Goal: Task Accomplishment & Management: Use online tool/utility

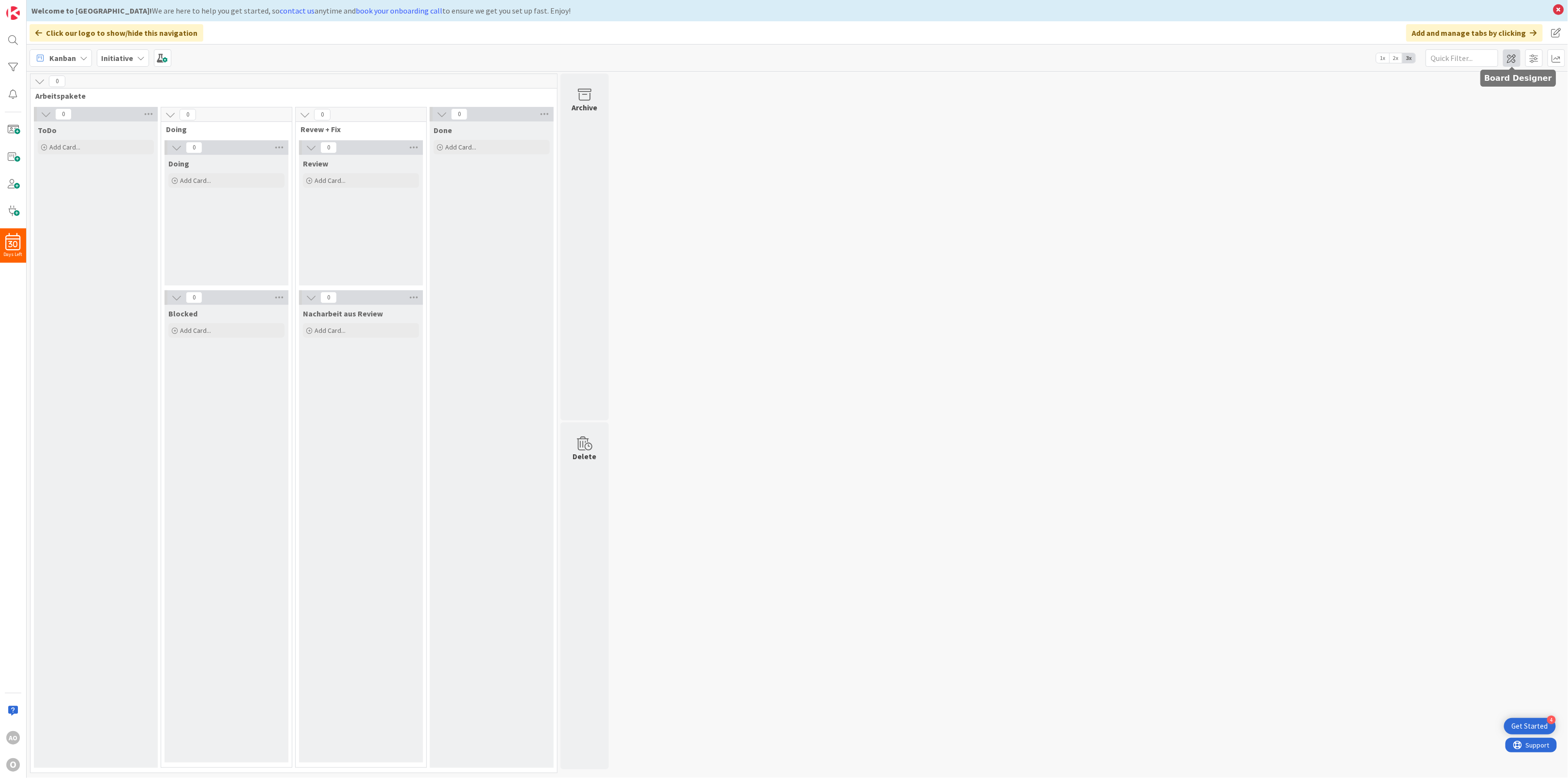
click at [1504, 59] on span at bounding box center [1511, 57] width 17 height 17
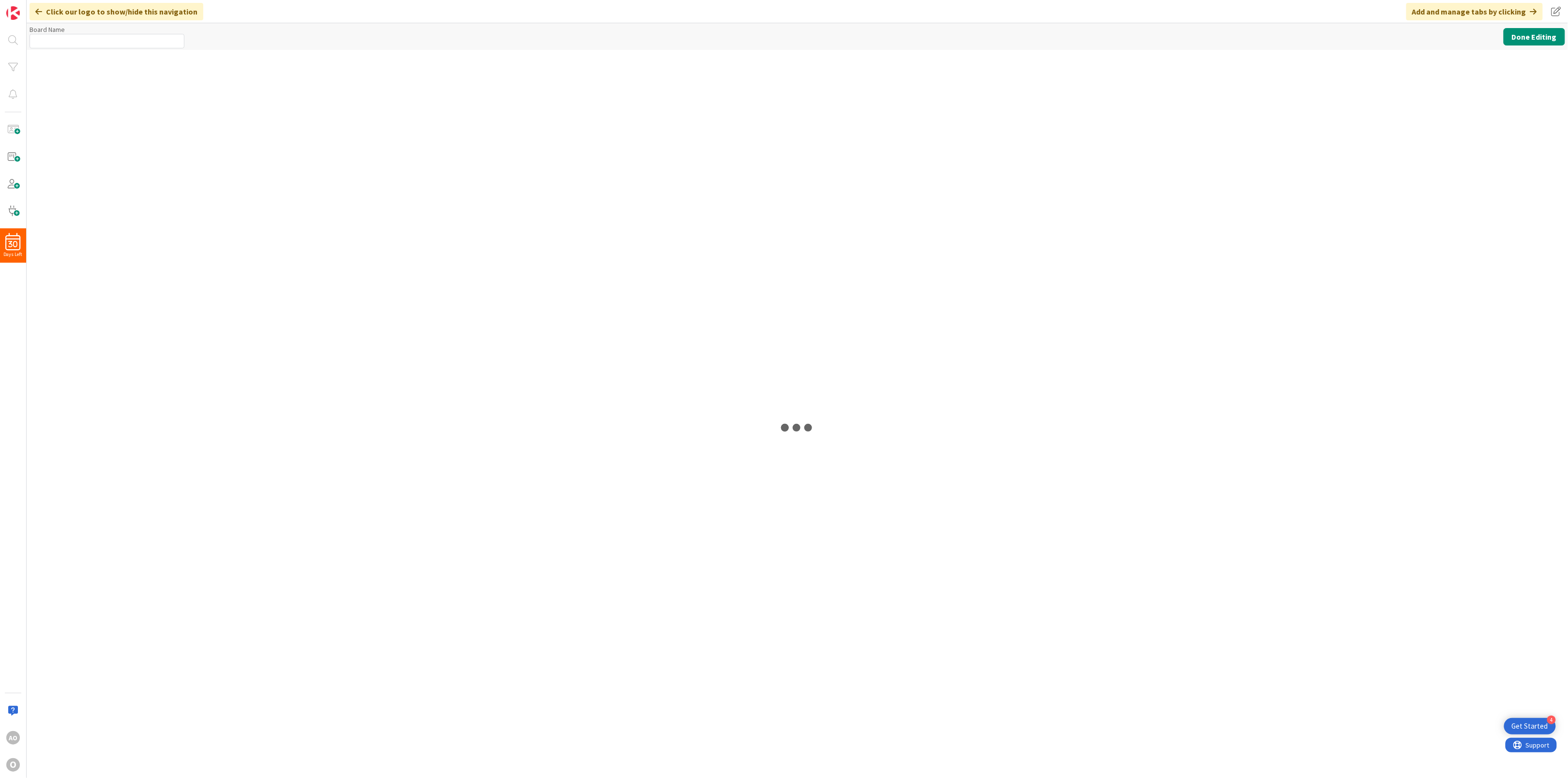
type input "Initiative"
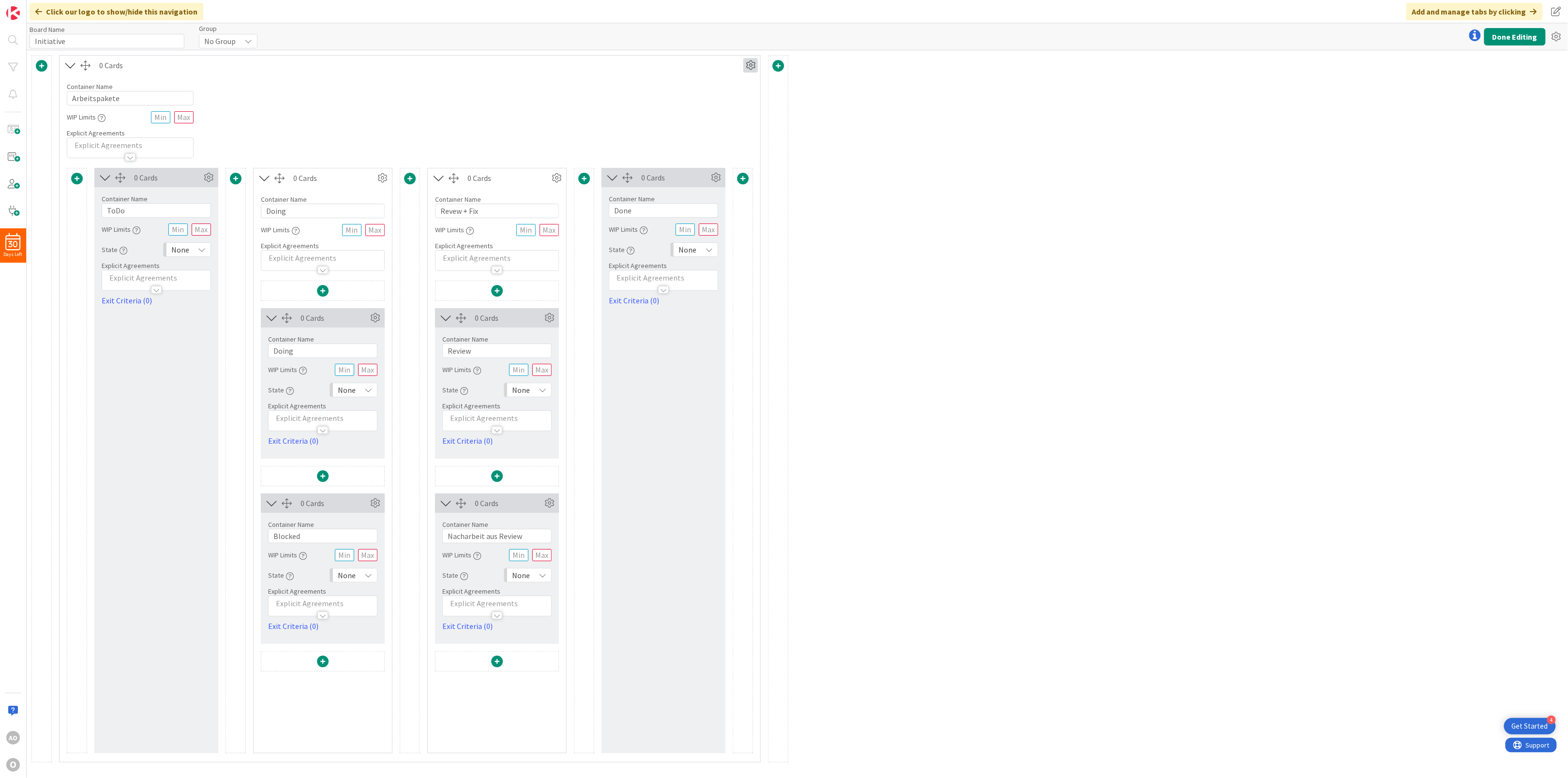
click at [753, 66] on icon at bounding box center [750, 65] width 14 height 14
click at [683, 128] on link "Duplicate this Container" at bounding box center [692, 133] width 131 height 14
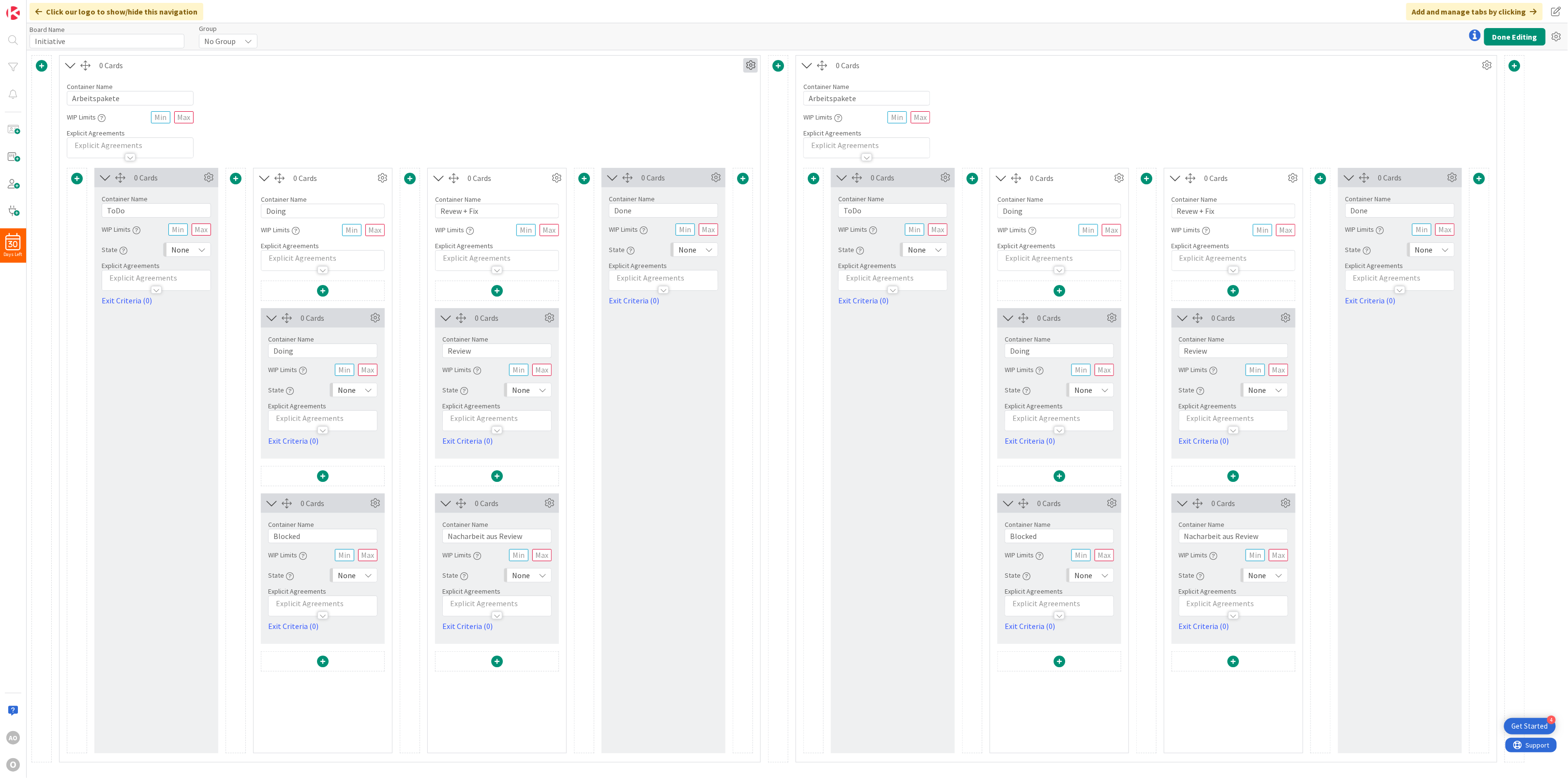
click at [756, 66] on icon at bounding box center [750, 65] width 14 height 14
click at [1077, 92] on div "Container Name 13 / 64 Arbeitspakete WIP Limits Explicit Agreements" at bounding box center [1146, 116] width 701 height 83
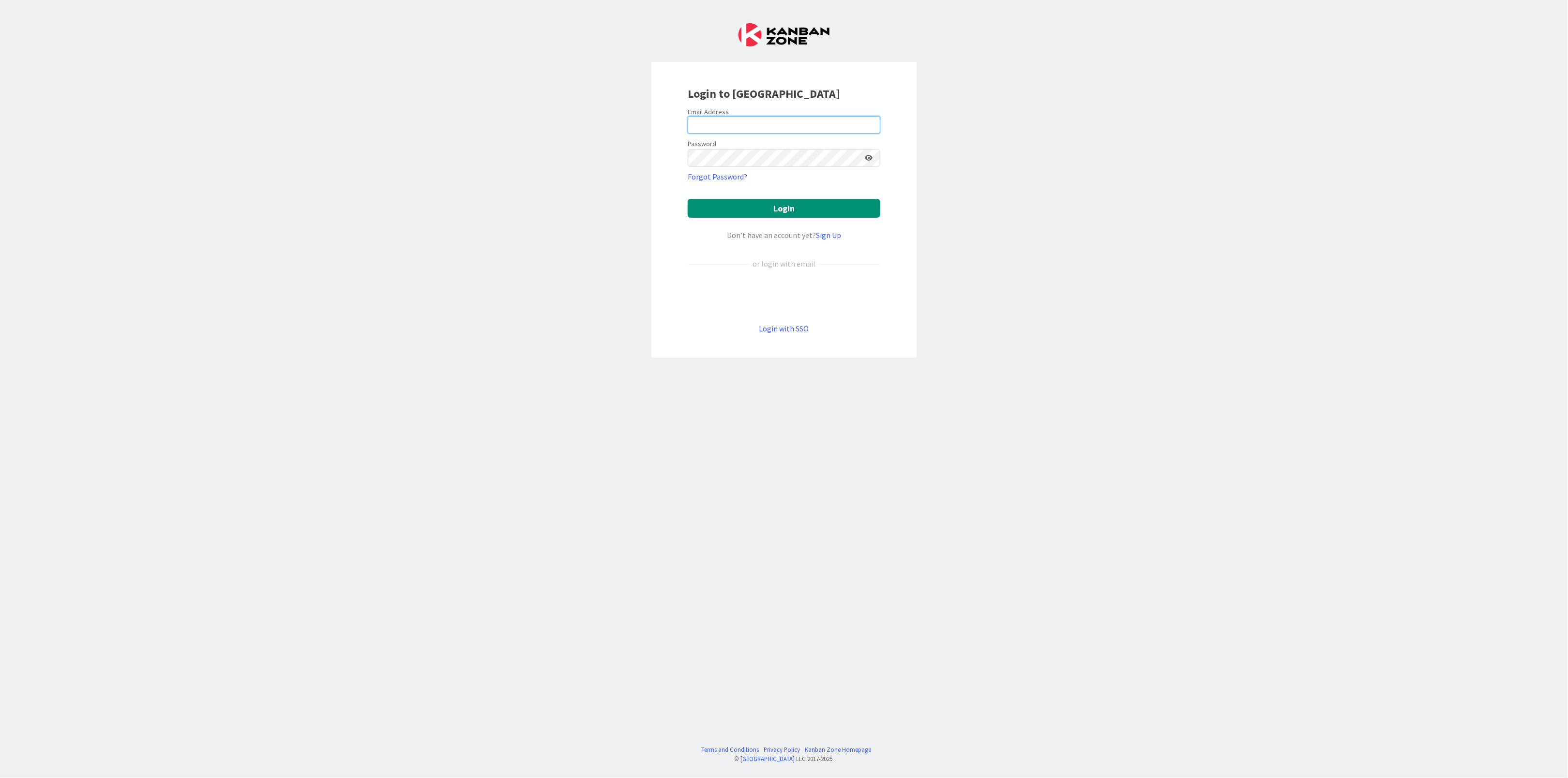
click at [786, 129] on input "email" at bounding box center [784, 125] width 193 height 17
type input "[EMAIL_ADDRESS][DOMAIN_NAME]"
click at [754, 211] on button "Login" at bounding box center [784, 208] width 193 height 19
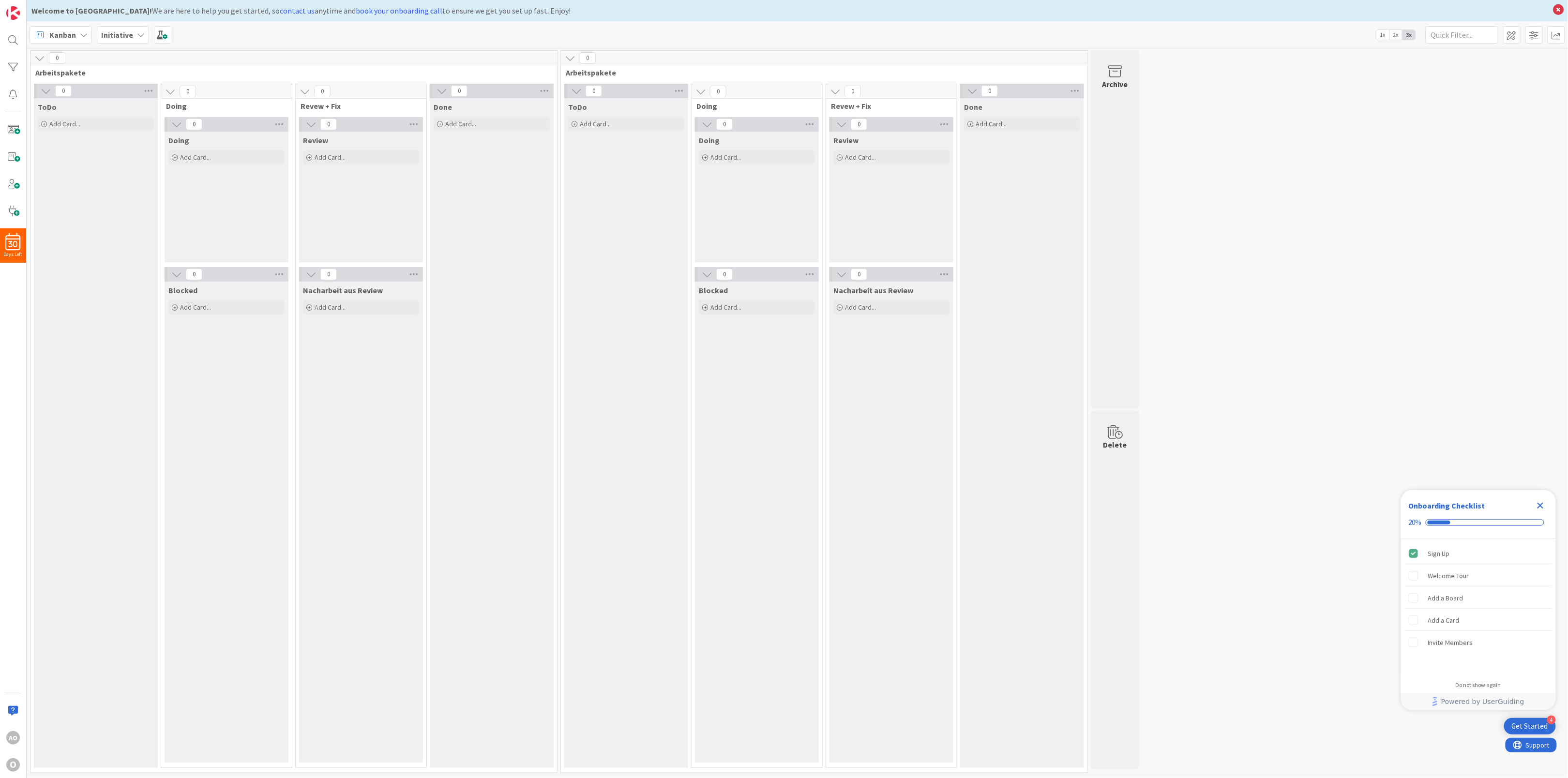
click at [1540, 509] on icon "Close Checklist" at bounding box center [1540, 505] width 11 height 11
click at [1508, 40] on span at bounding box center [1511, 35] width 17 height 17
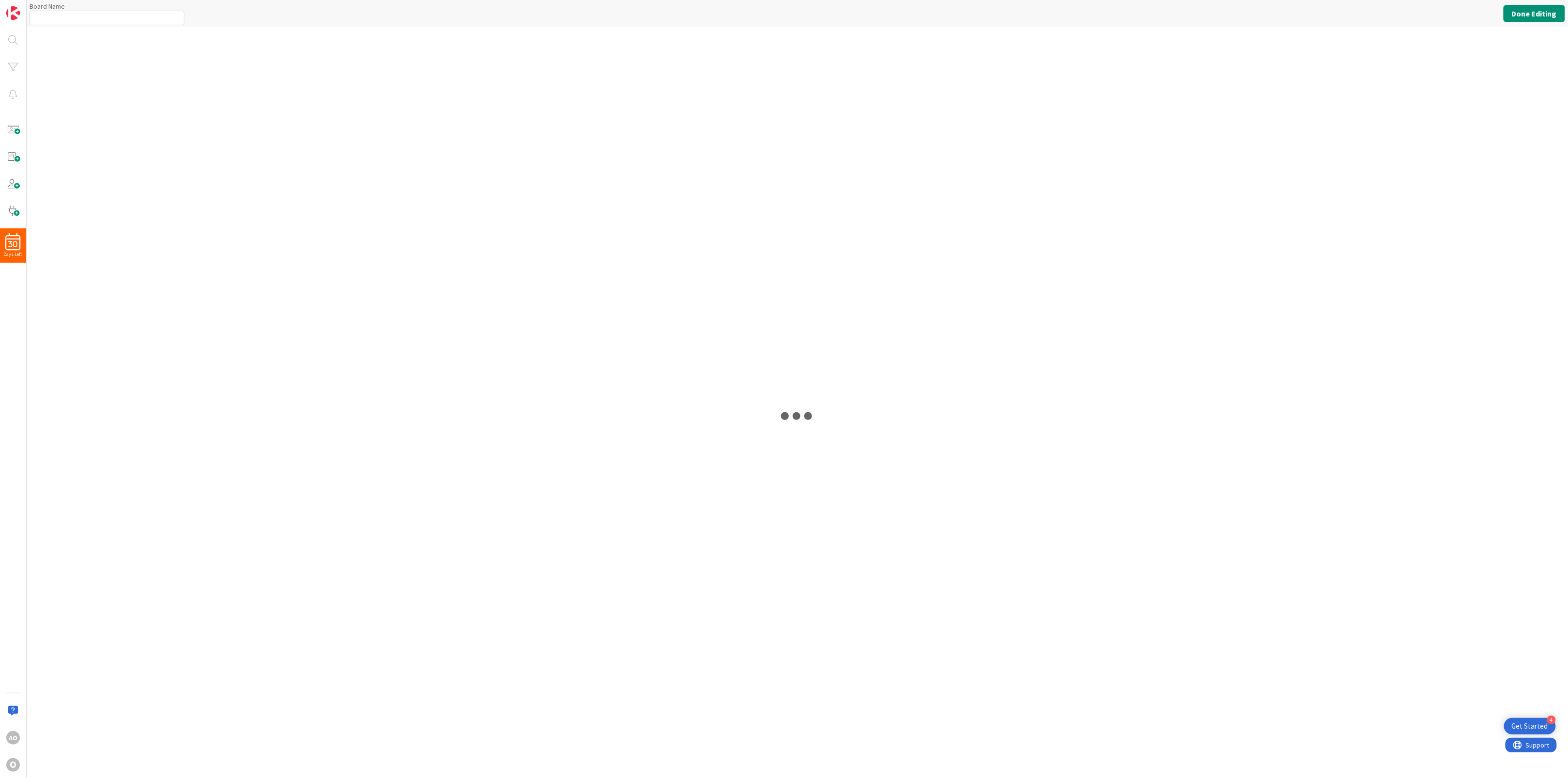
type input "Initiative"
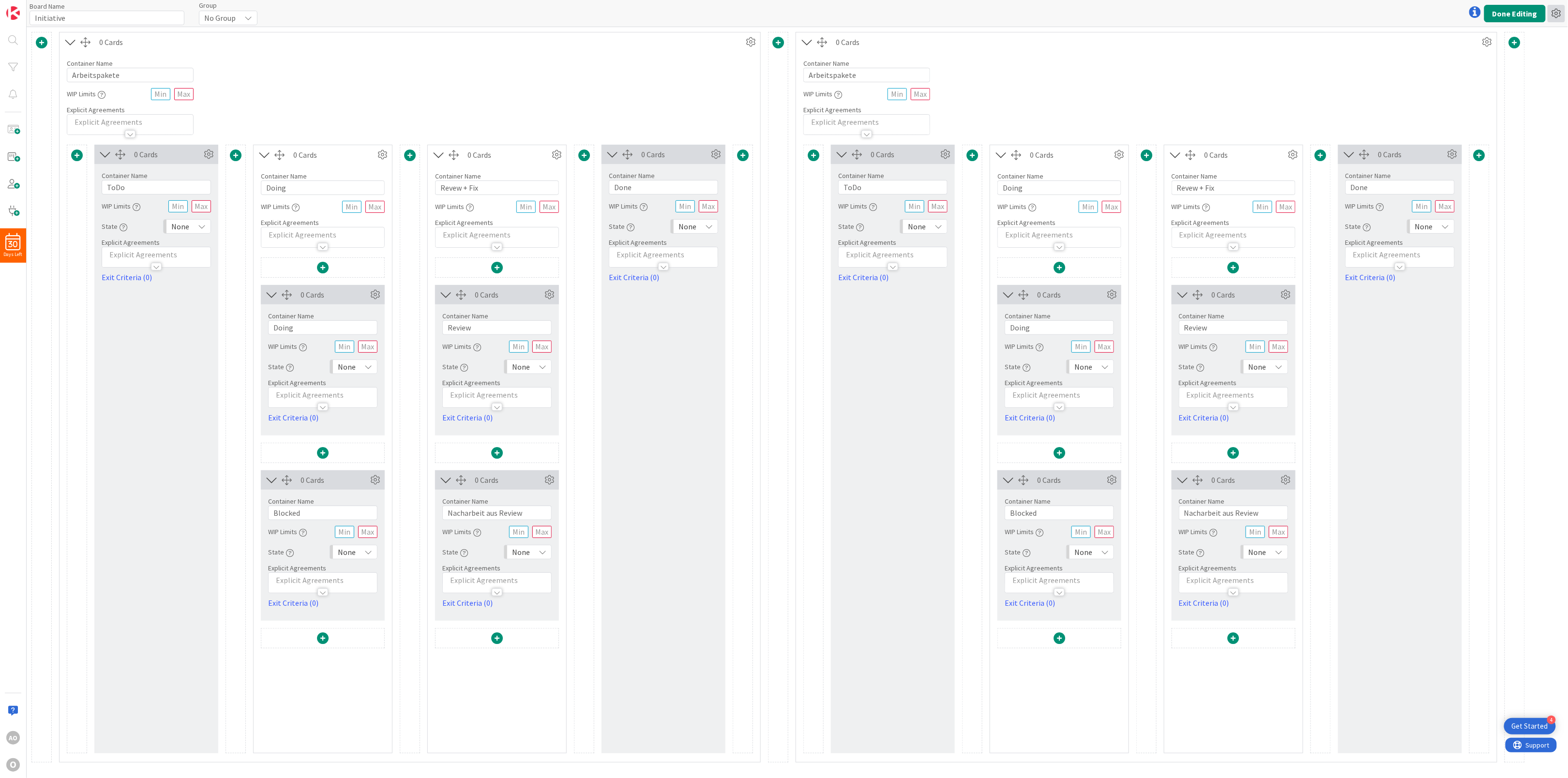
click at [1557, 17] on icon at bounding box center [1556, 13] width 17 height 17
click at [1525, 52] on link "Copy Board" at bounding box center [1504, 49] width 122 height 14
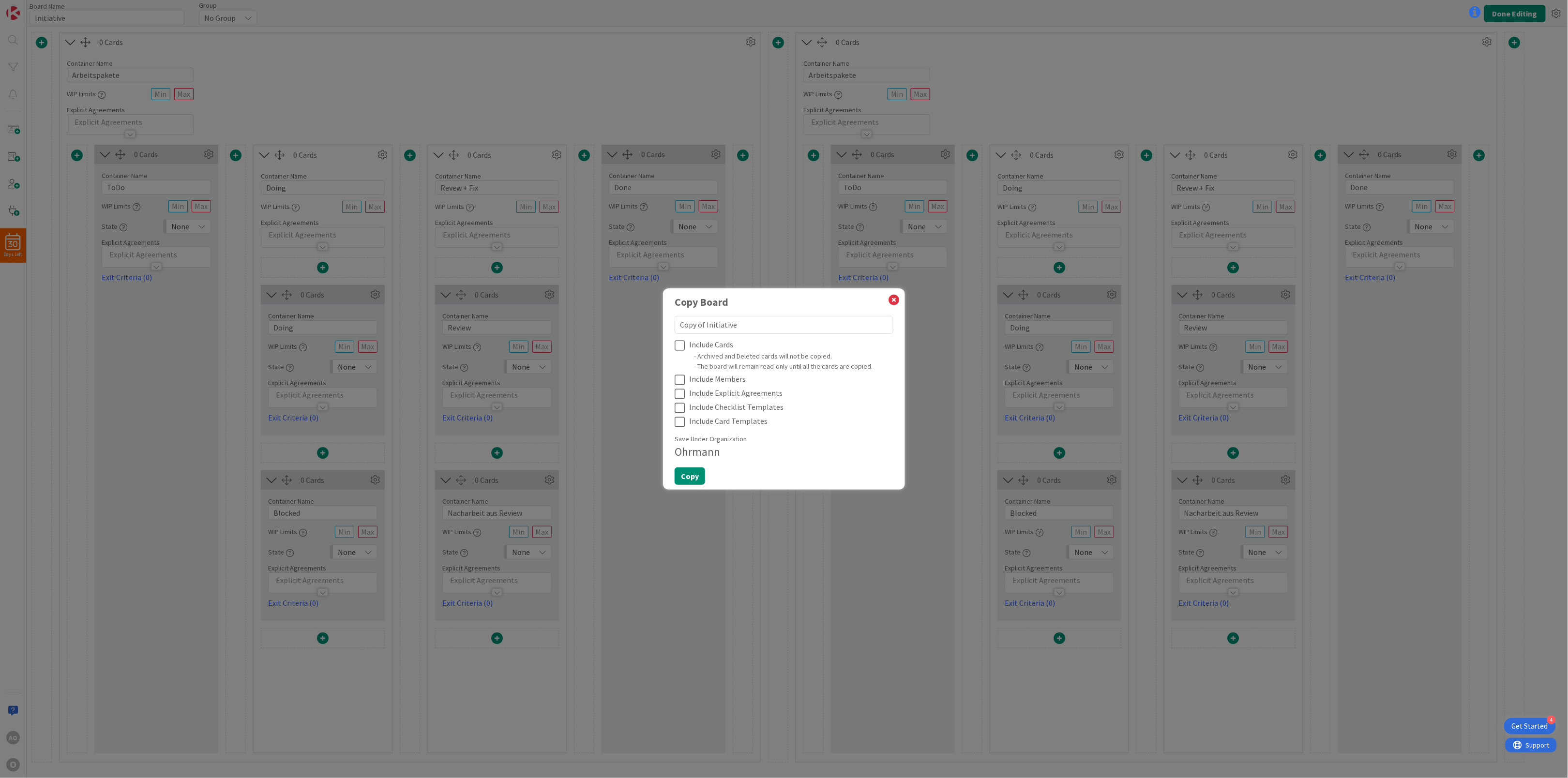
click at [683, 348] on icon at bounding box center [682, 345] width 14 height 11
click at [680, 374] on icon at bounding box center [682, 379] width 14 height 11
click at [679, 395] on icon at bounding box center [682, 393] width 14 height 11
click at [679, 407] on icon at bounding box center [682, 407] width 14 height 11
click at [679, 423] on icon at bounding box center [682, 421] width 14 height 11
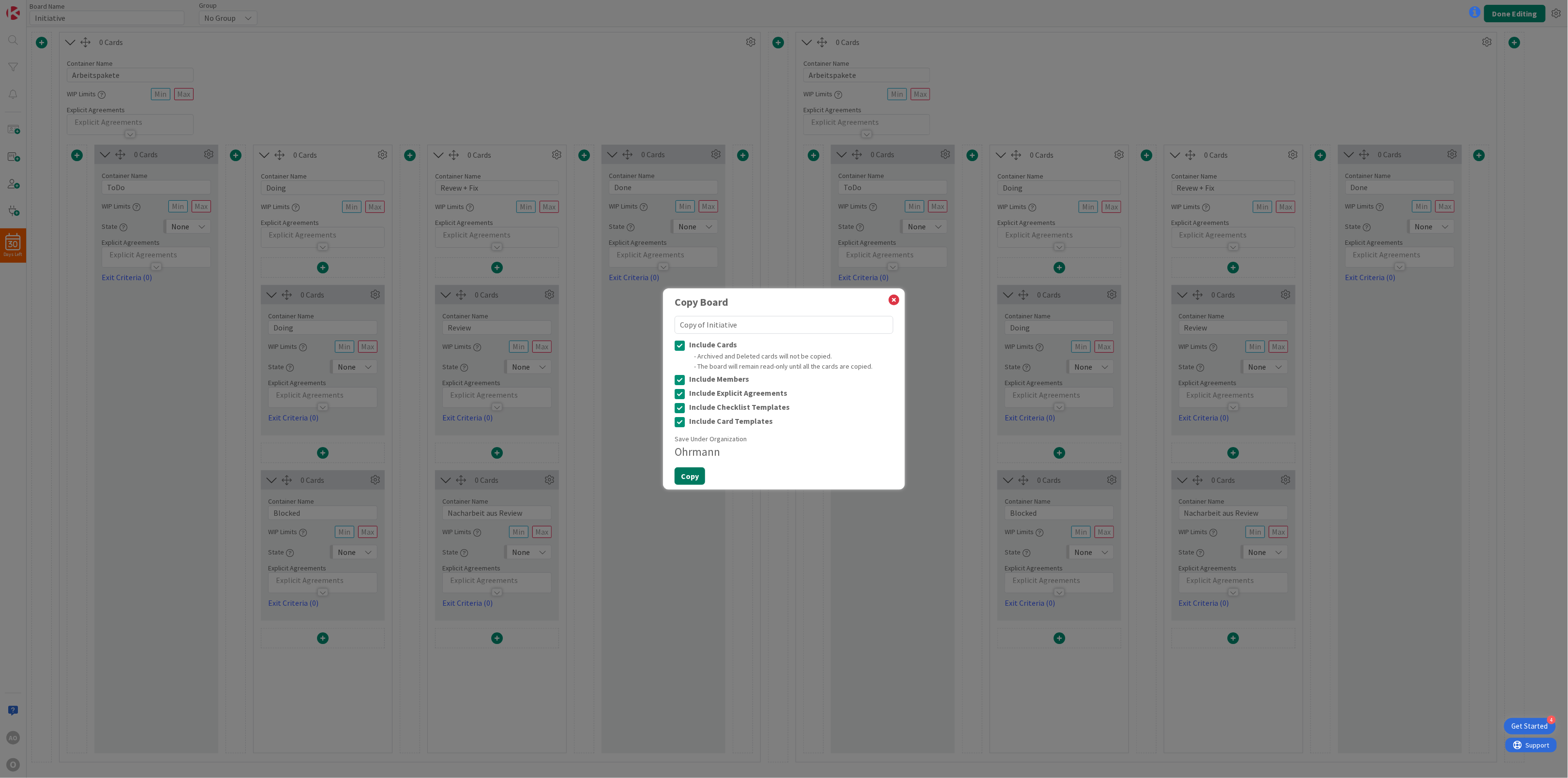
click at [685, 480] on button "Copy" at bounding box center [690, 475] width 30 height 17
type textarea "x"
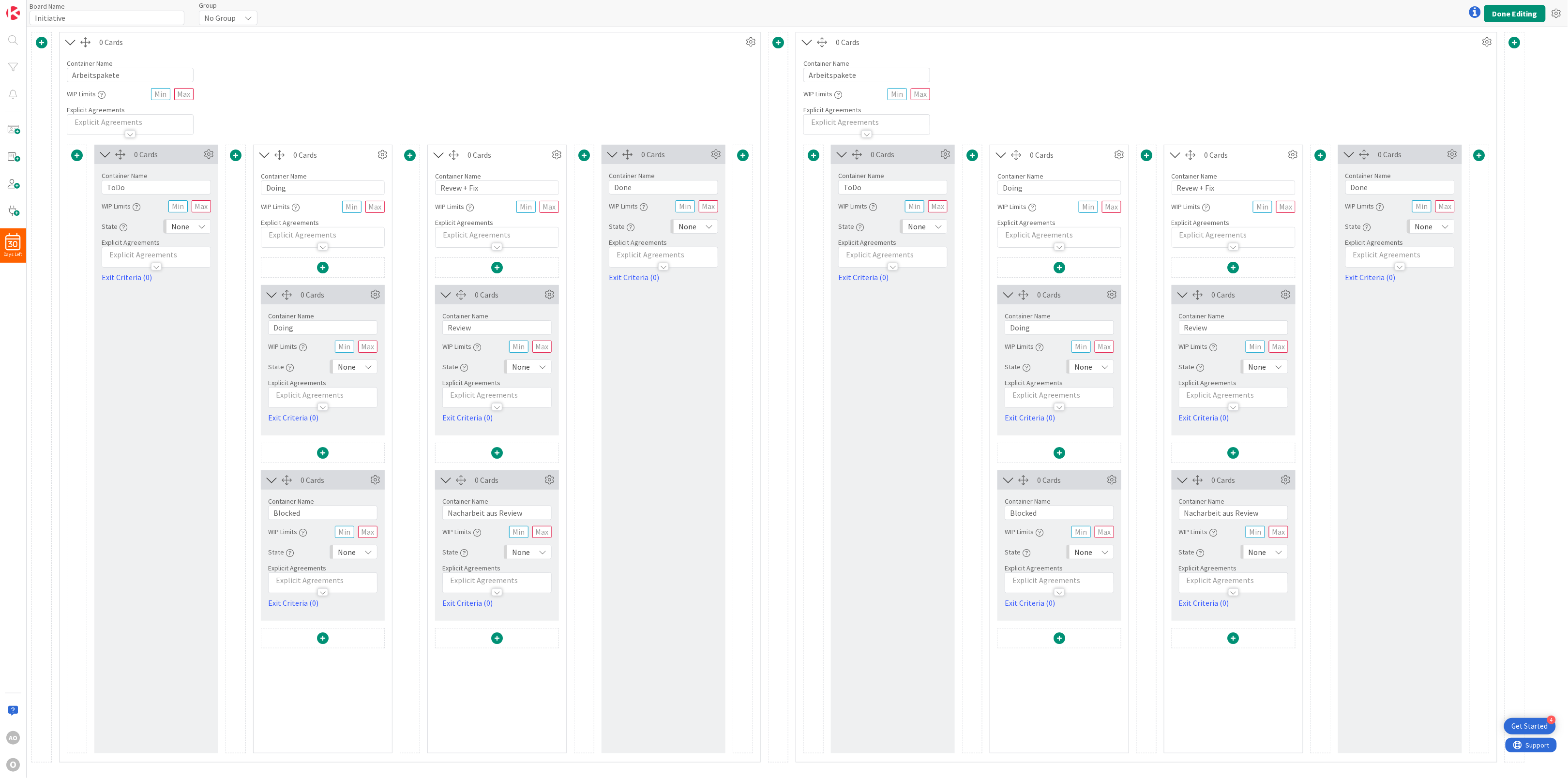
type input "Copy of Initiative"
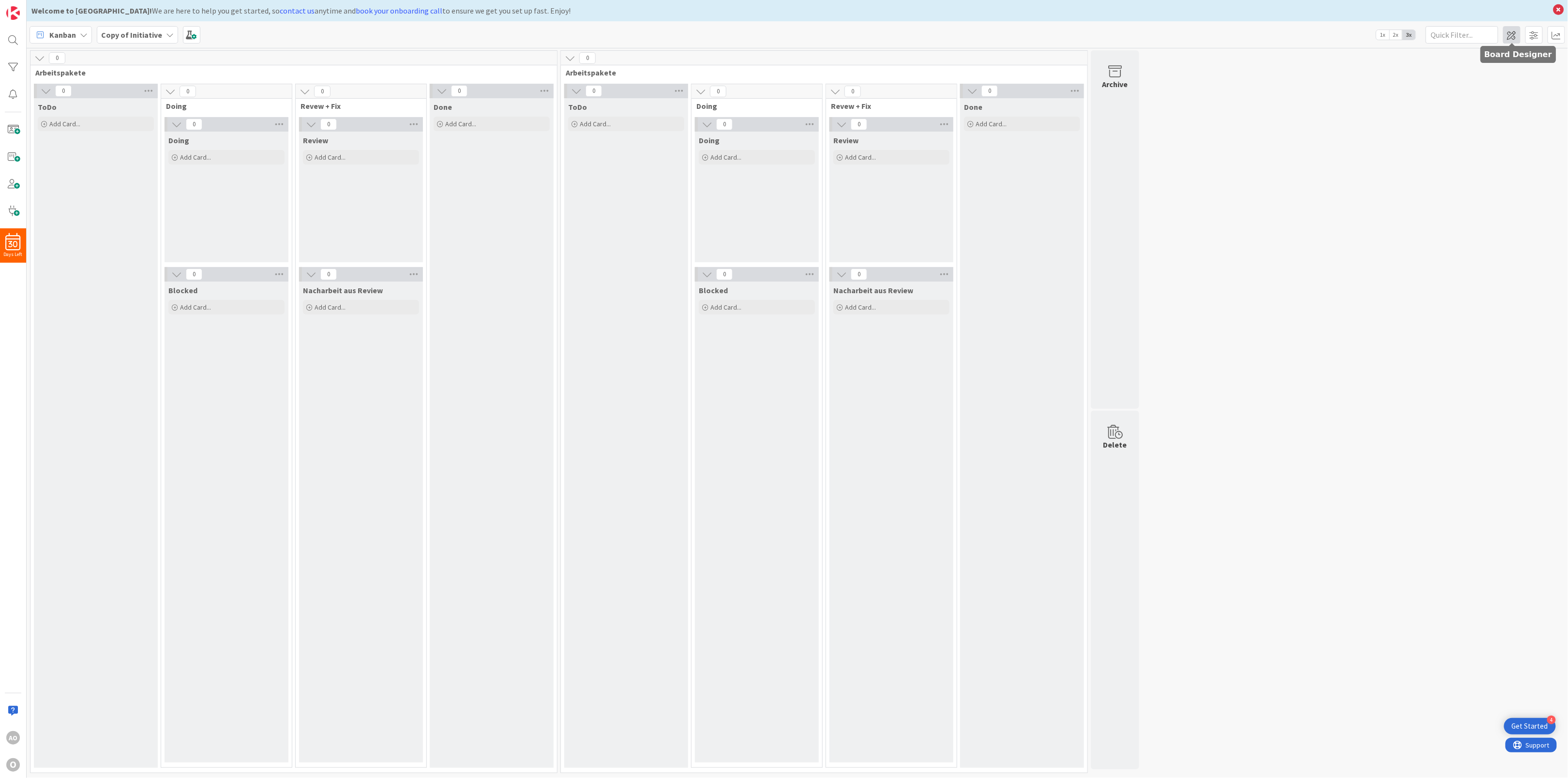
click at [1513, 35] on span at bounding box center [1511, 35] width 17 height 17
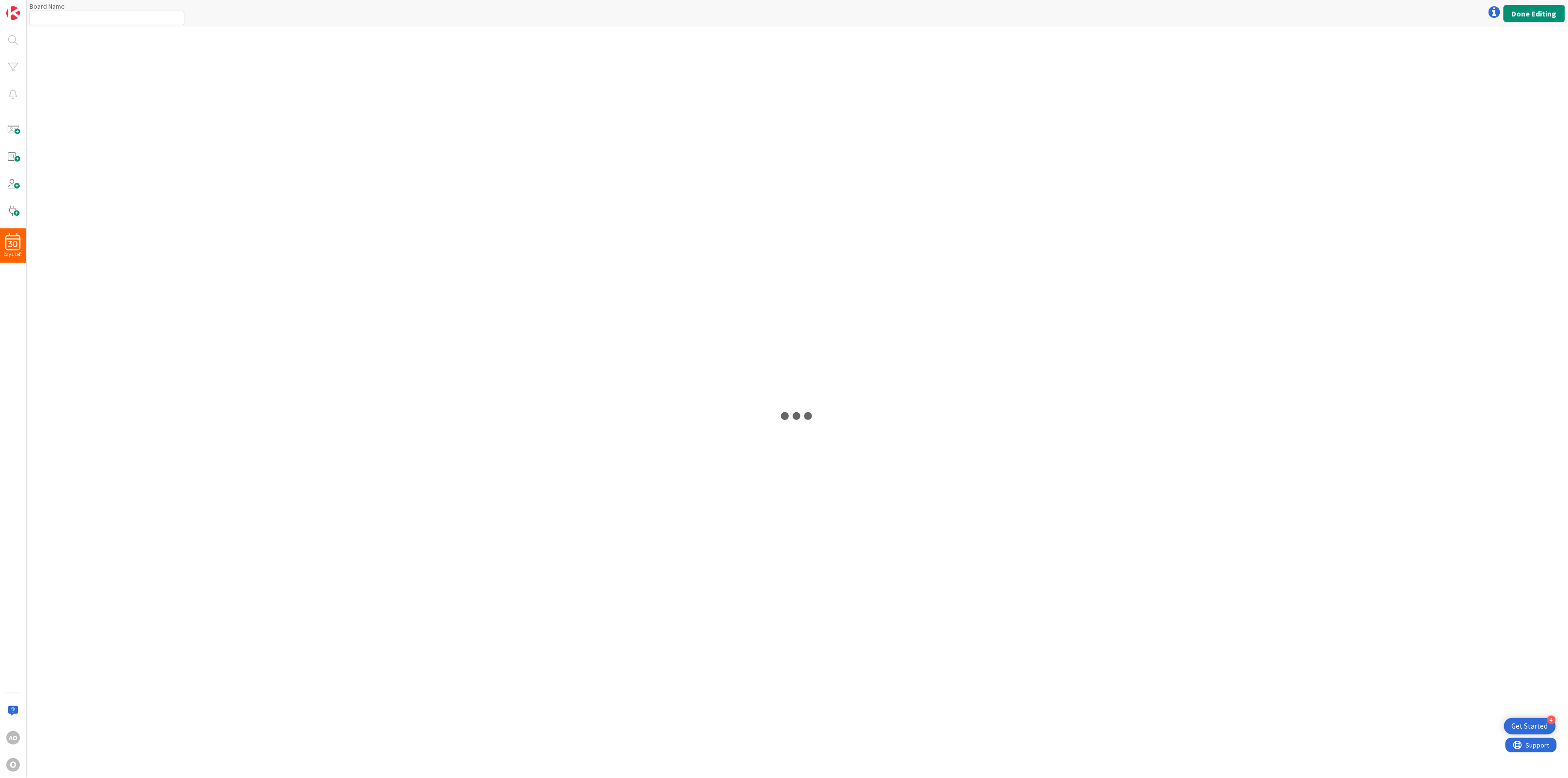
type input "Copy of Initiative"
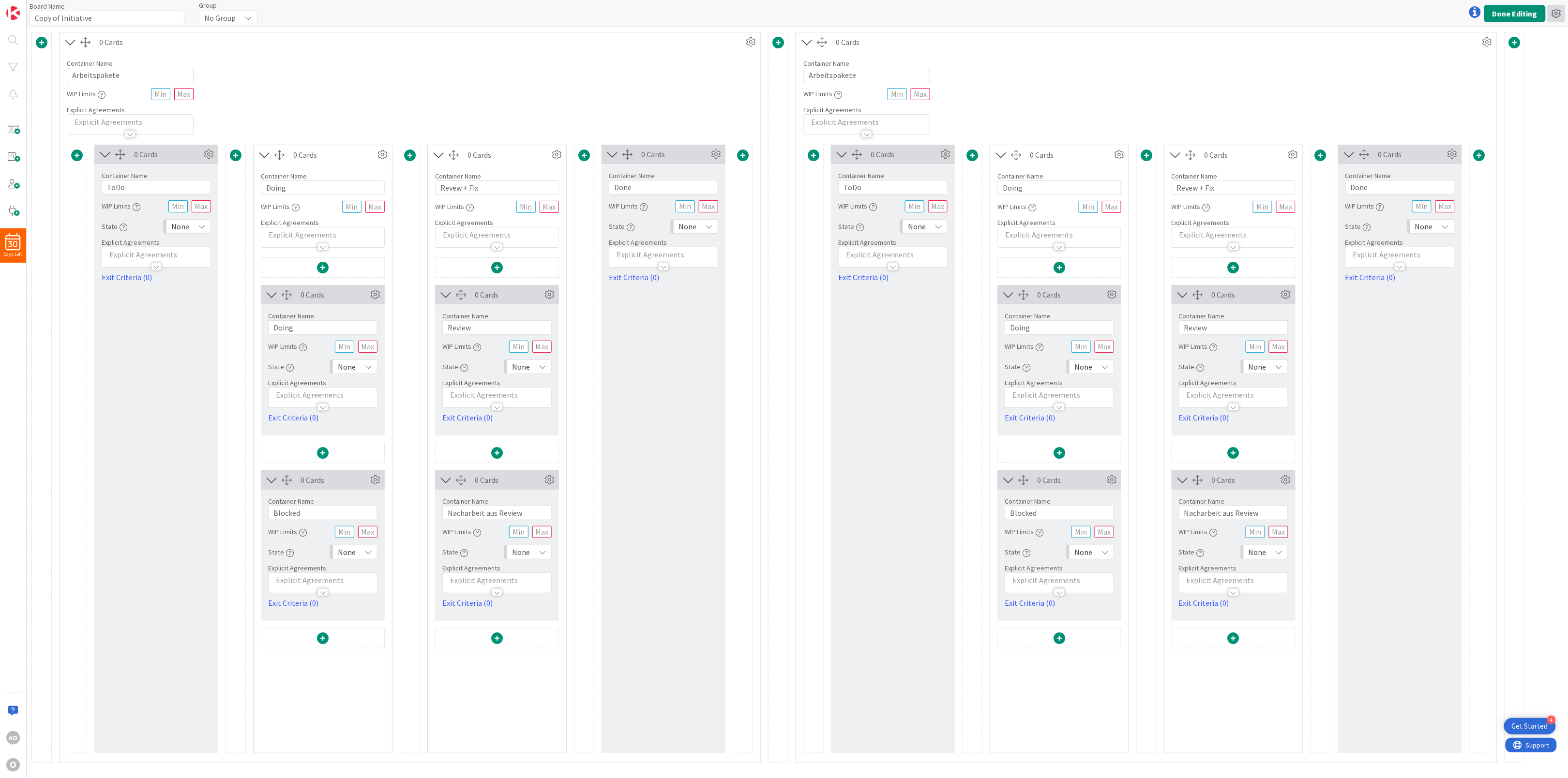
click at [1560, 13] on icon at bounding box center [1556, 13] width 17 height 17
click at [1140, 16] on div "Board Name 18 / 64 Copy of Initiative Group No Group Done Editing History of Ed…" at bounding box center [797, 13] width 1542 height 26
click at [42, 40] on span at bounding box center [41, 42] width 11 height 11
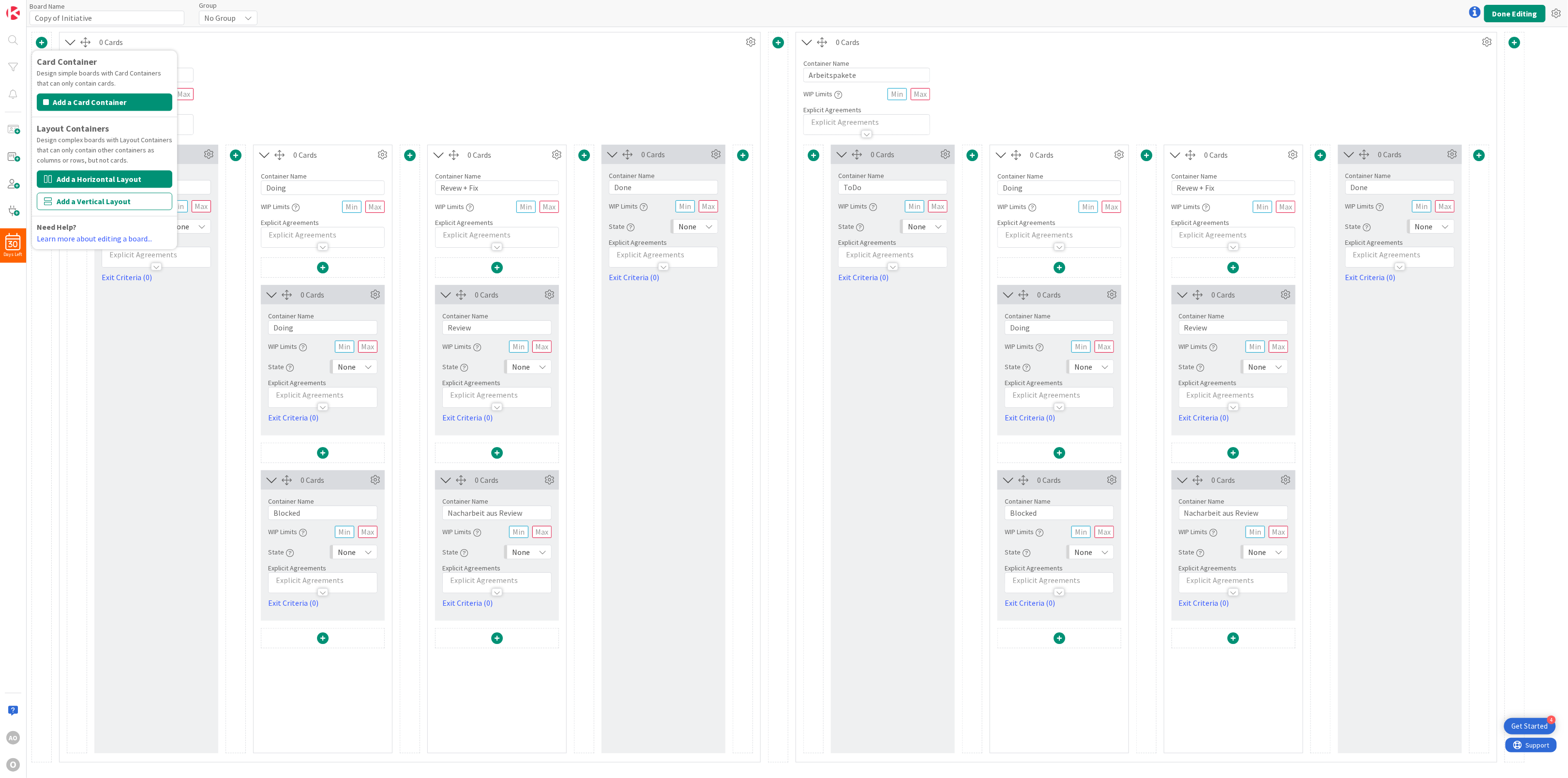
click at [73, 185] on button "Add a Horizontal Layout" at bounding box center [104, 179] width 135 height 17
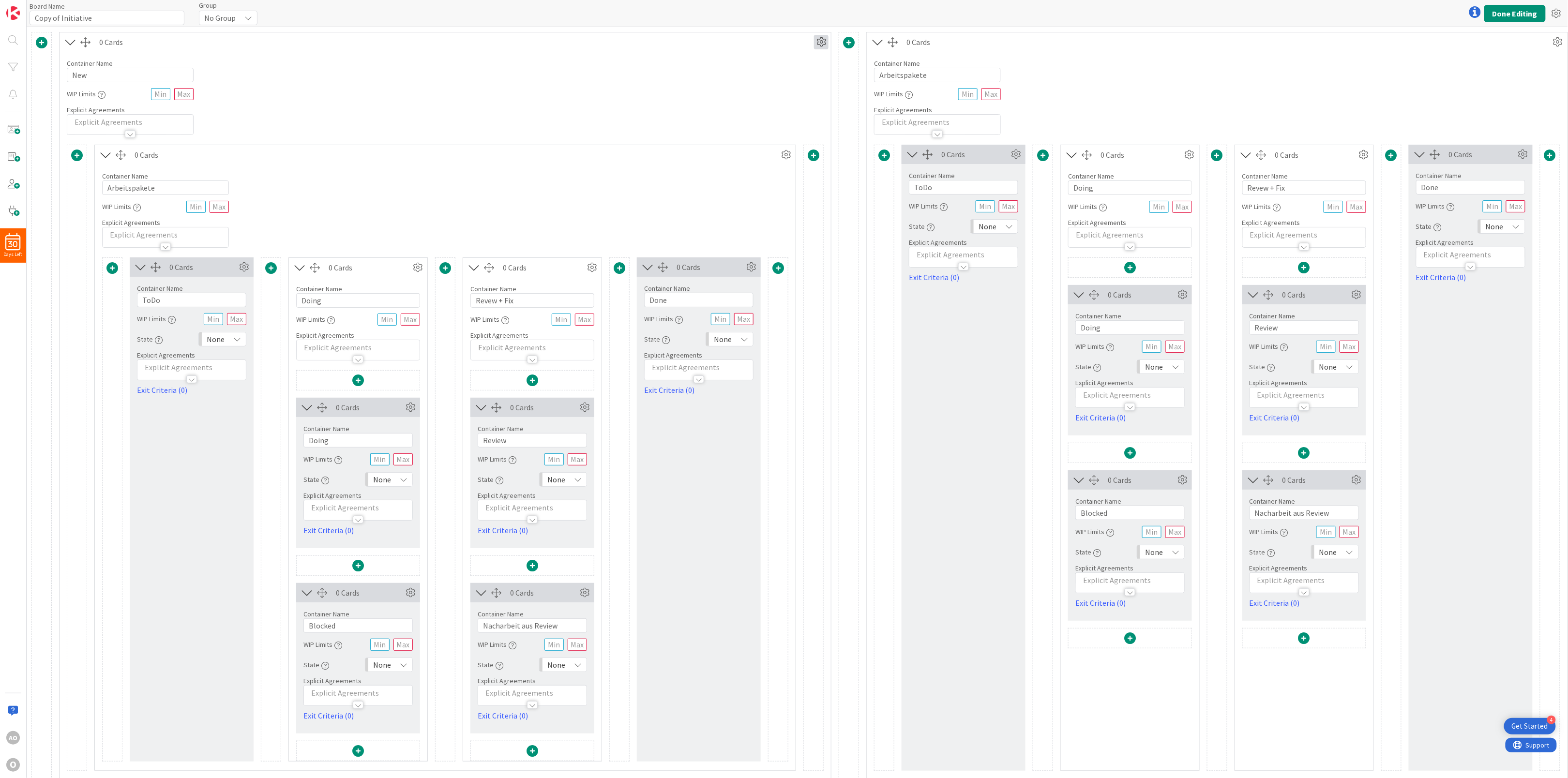
click at [816, 45] on icon at bounding box center [821, 42] width 14 height 14
click at [780, 93] on link "Switch to a Vertical Layout" at bounding box center [762, 95] width 131 height 14
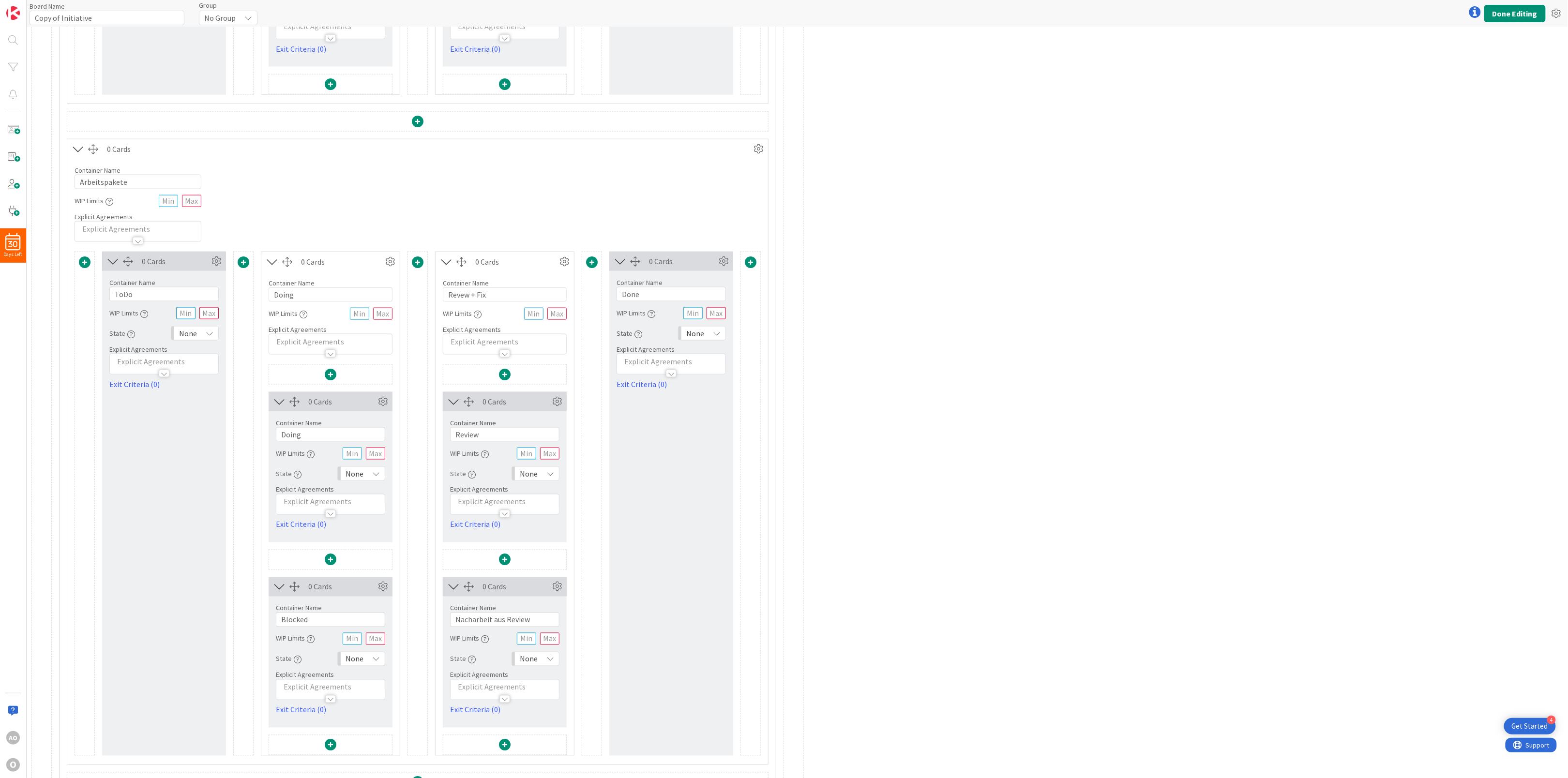
scroll to position [722, 0]
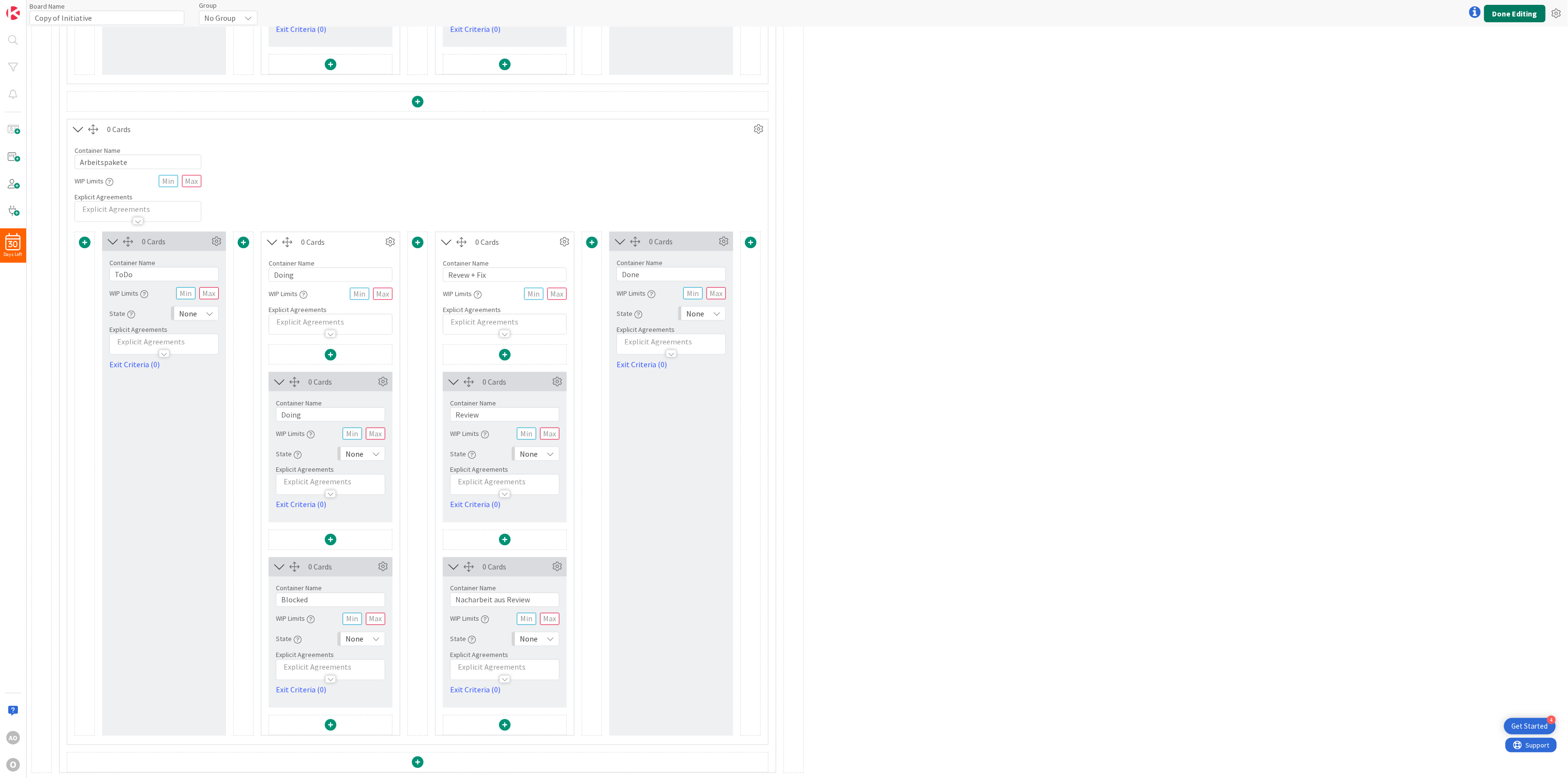
click at [1529, 17] on button "Done Editing" at bounding box center [1514, 13] width 61 height 17
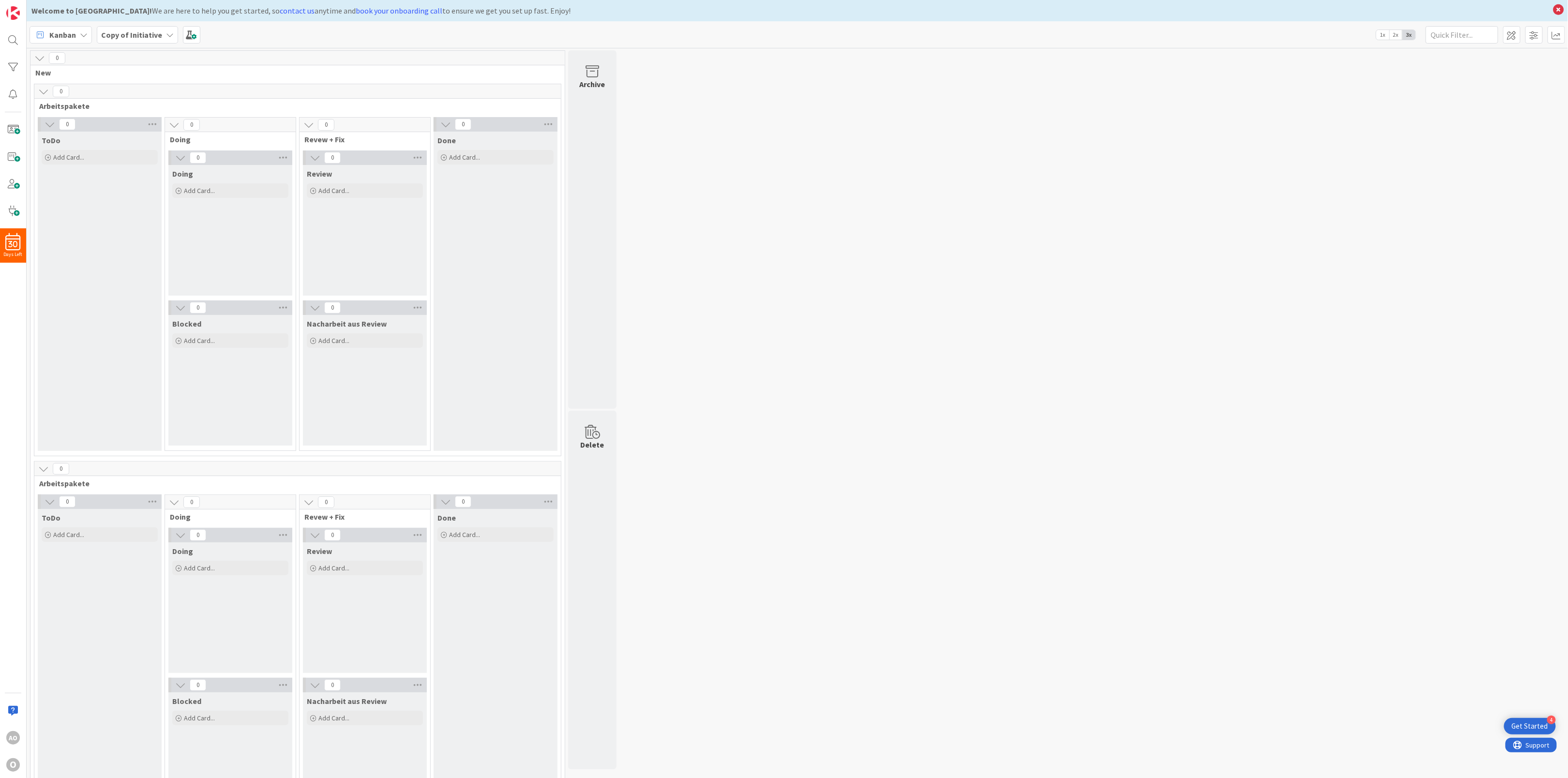
click at [517, 85] on div "0" at bounding box center [297, 91] width 526 height 14
click at [1516, 35] on span at bounding box center [1511, 35] width 17 height 17
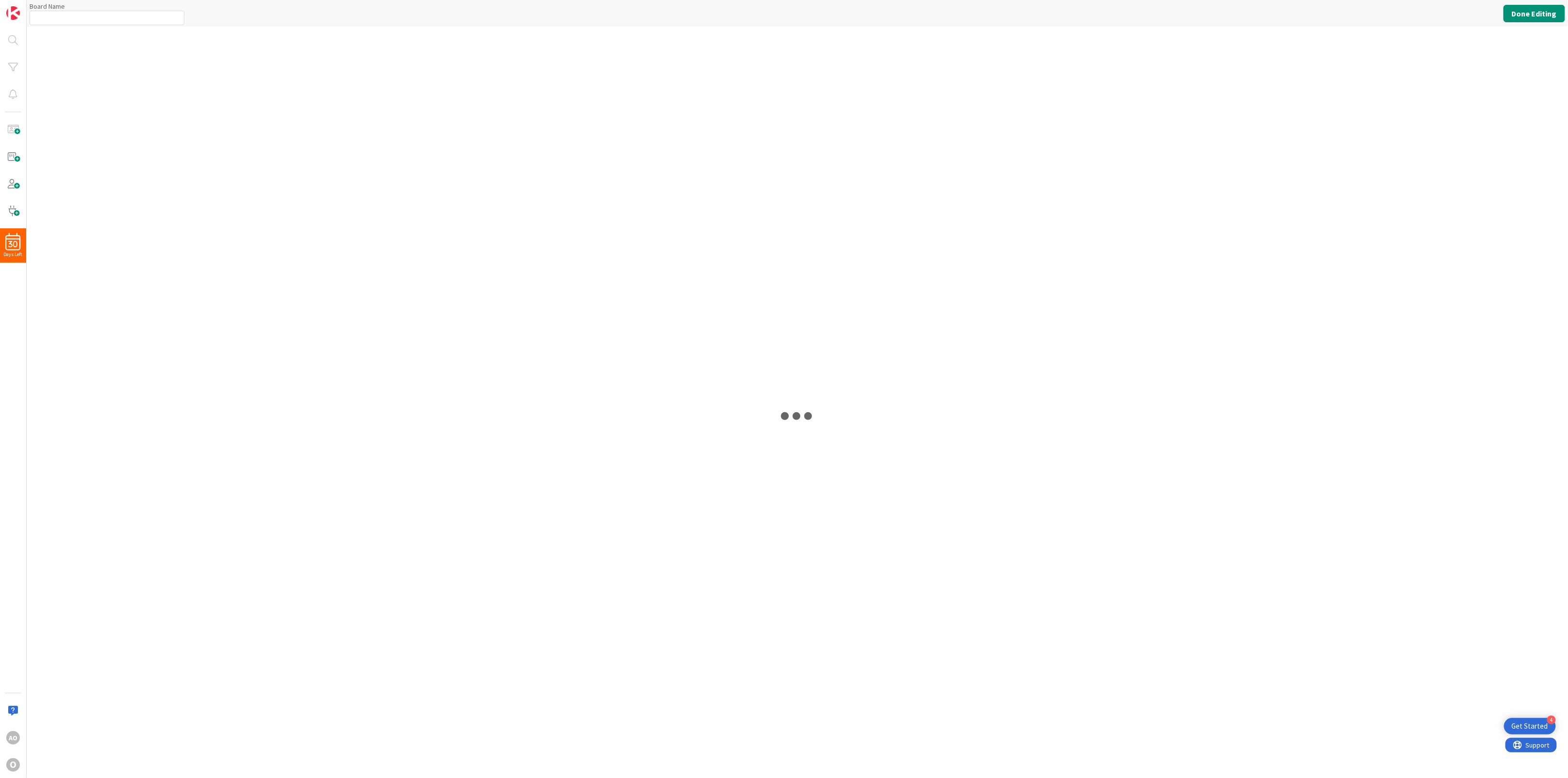
type input "Copy of Initiative"
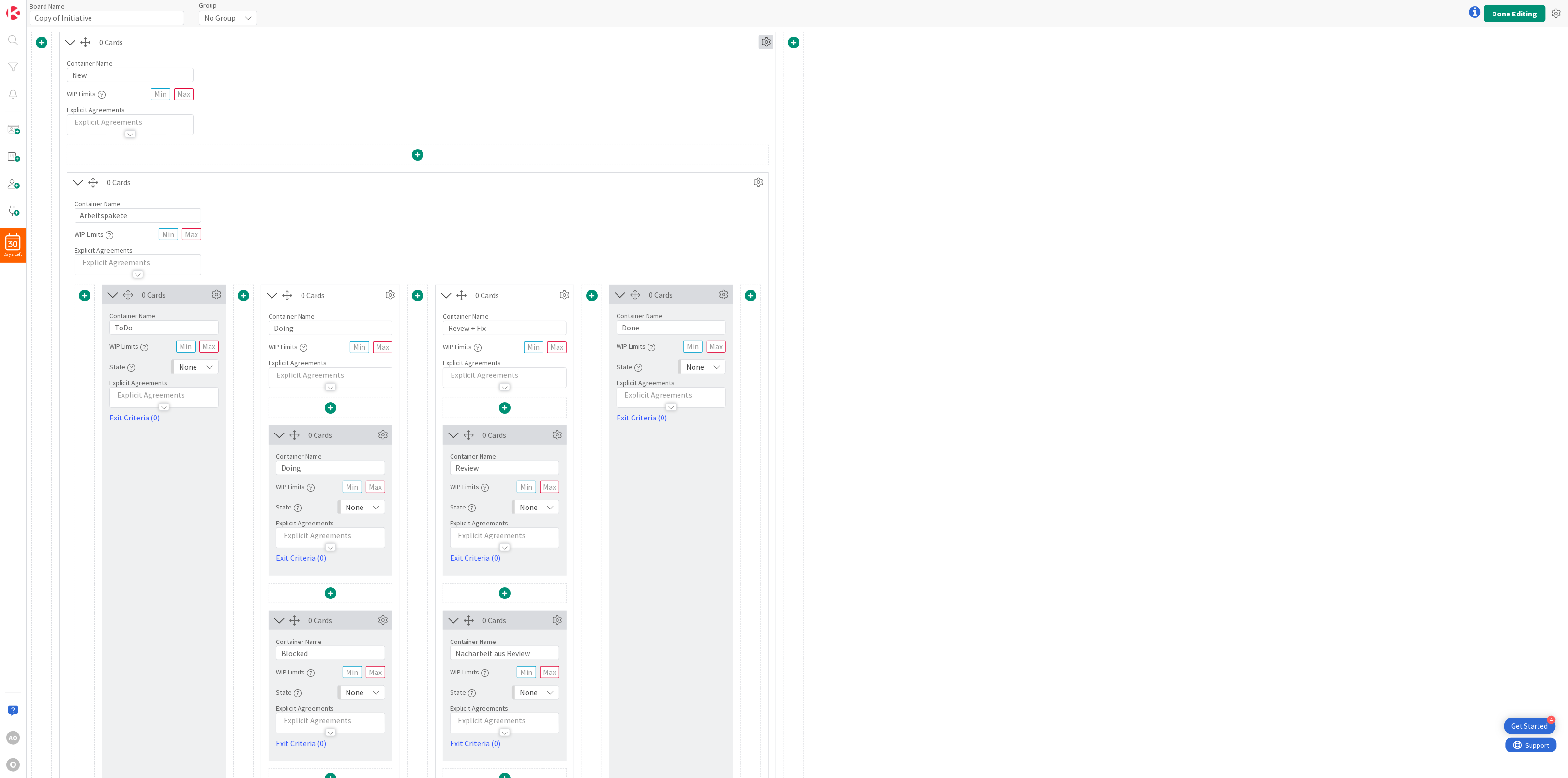
click at [765, 41] on icon at bounding box center [766, 42] width 14 height 14
click at [739, 76] on div "Custom" at bounding box center [738, 76] width 60 height 14
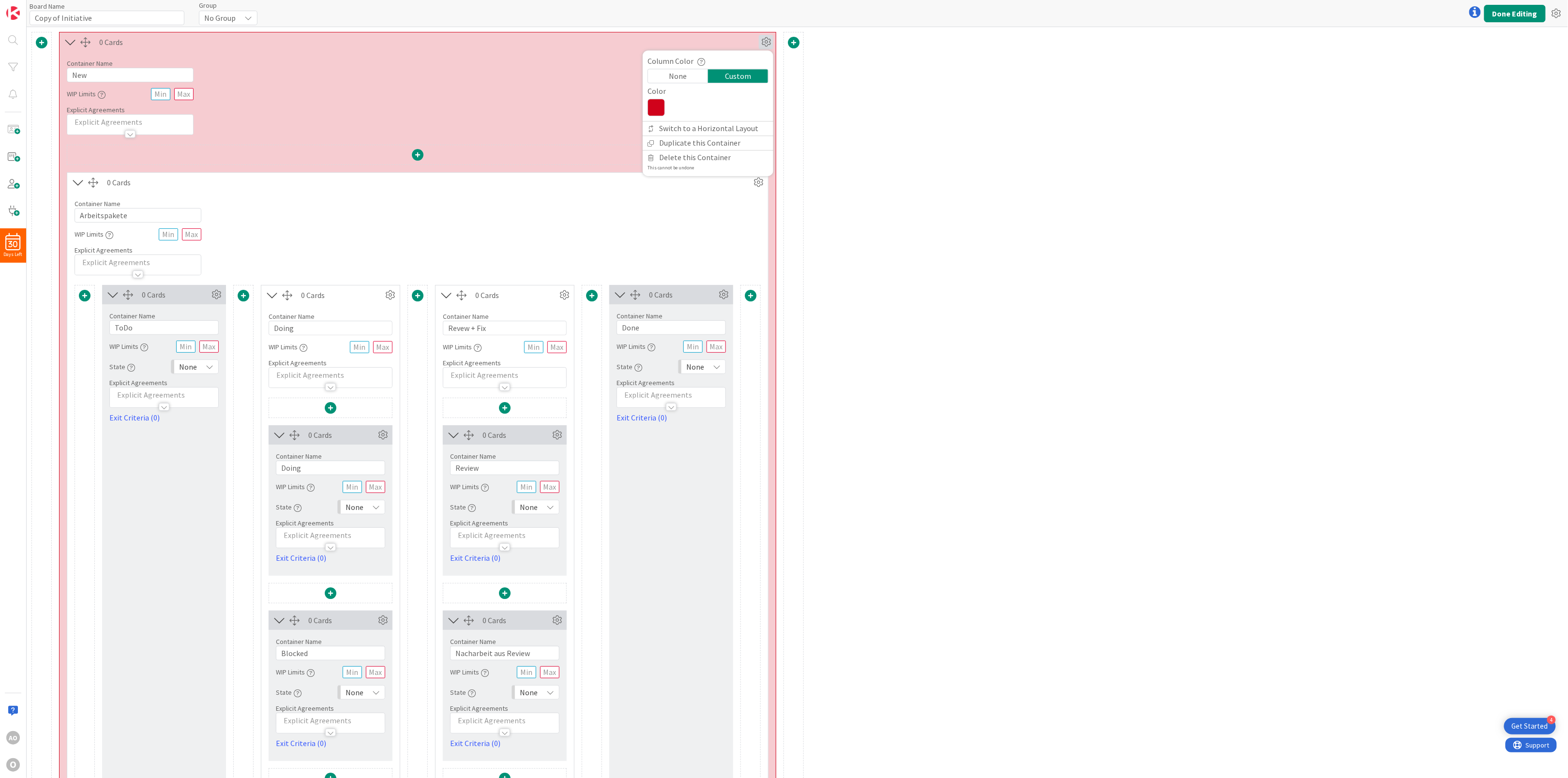
click at [692, 75] on div "None" at bounding box center [677, 76] width 60 height 14
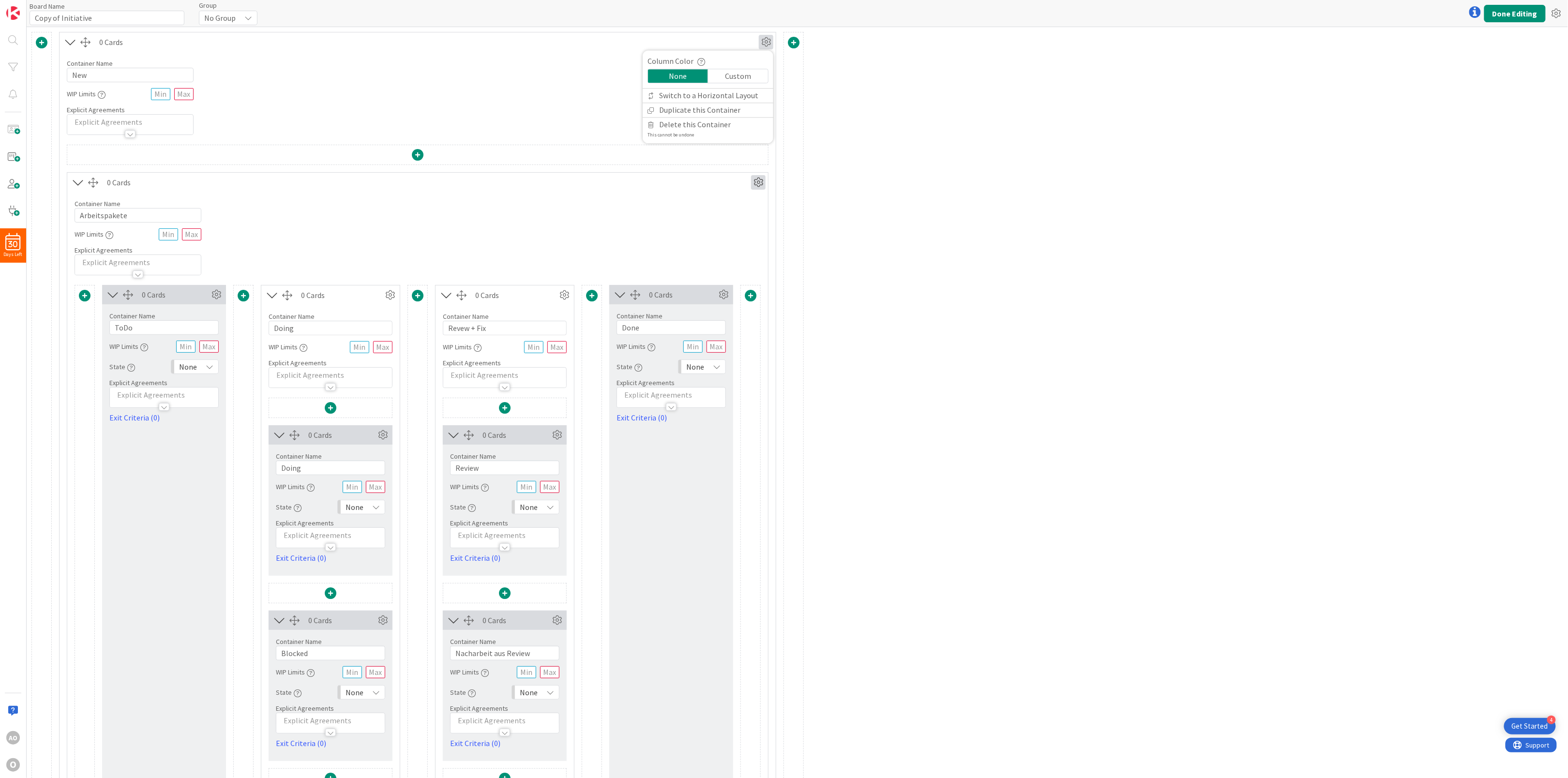
click at [762, 186] on icon at bounding box center [758, 182] width 14 height 14
click at [741, 214] on div "Custom" at bounding box center [730, 217] width 60 height 14
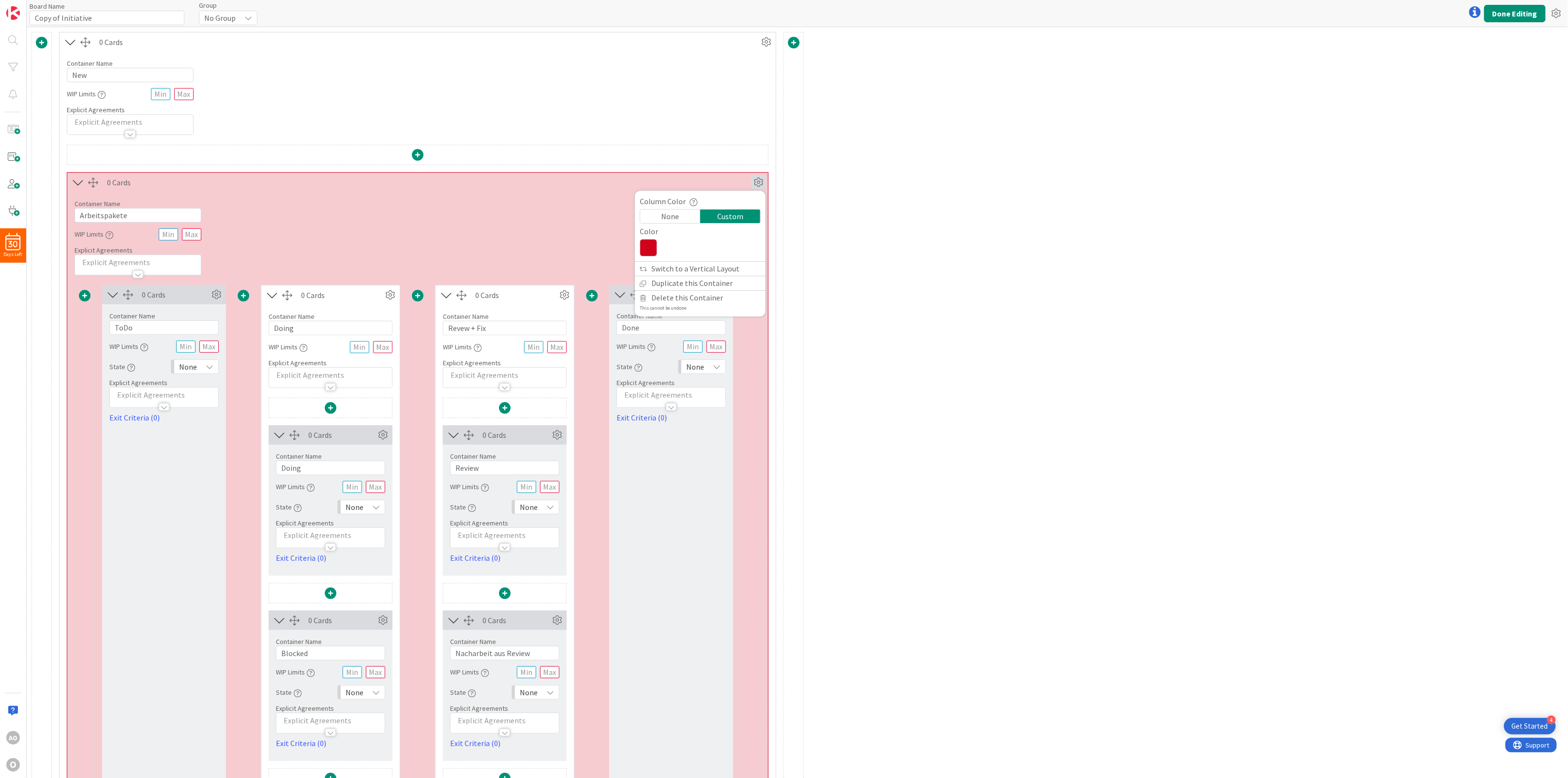
click at [997, 255] on div "0 Cards Column Color None Custom Switch to a Horizontal Layout Duplicate this C…" at bounding box center [797, 759] width 1542 height 1465
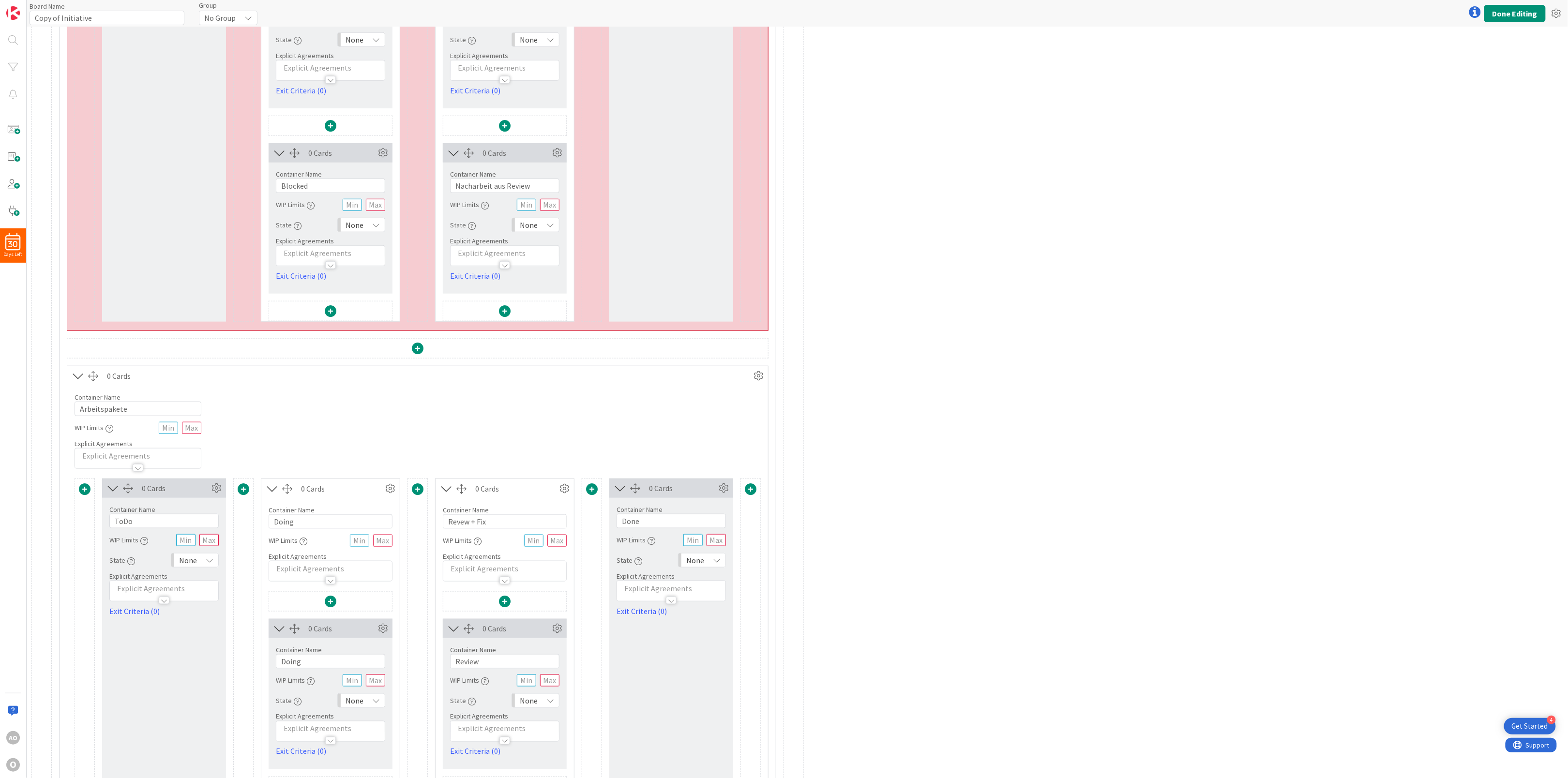
scroll to position [474, 0]
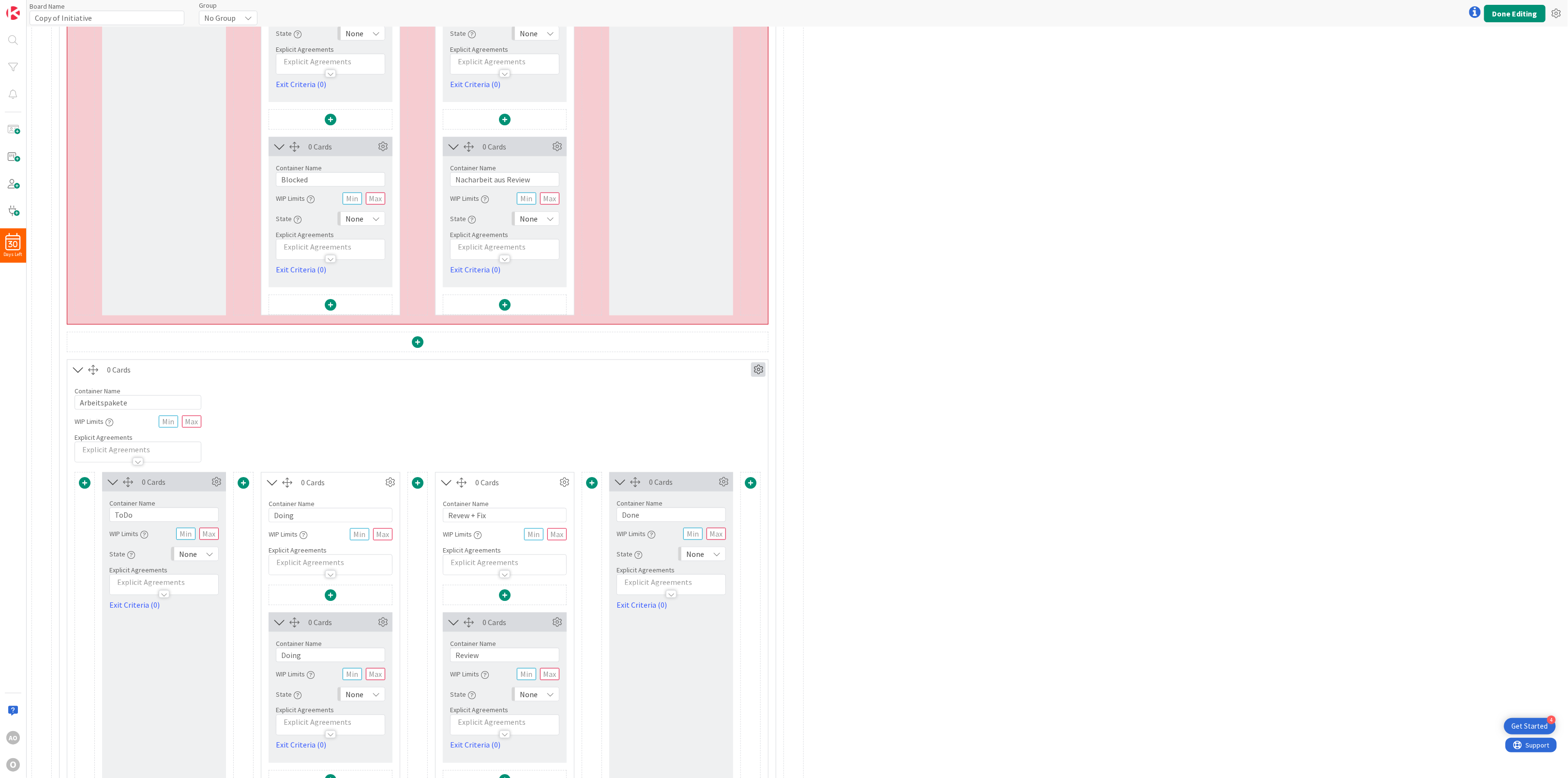
click at [759, 375] on icon at bounding box center [758, 369] width 14 height 14
click at [747, 409] on div "Custom" at bounding box center [730, 404] width 60 height 14
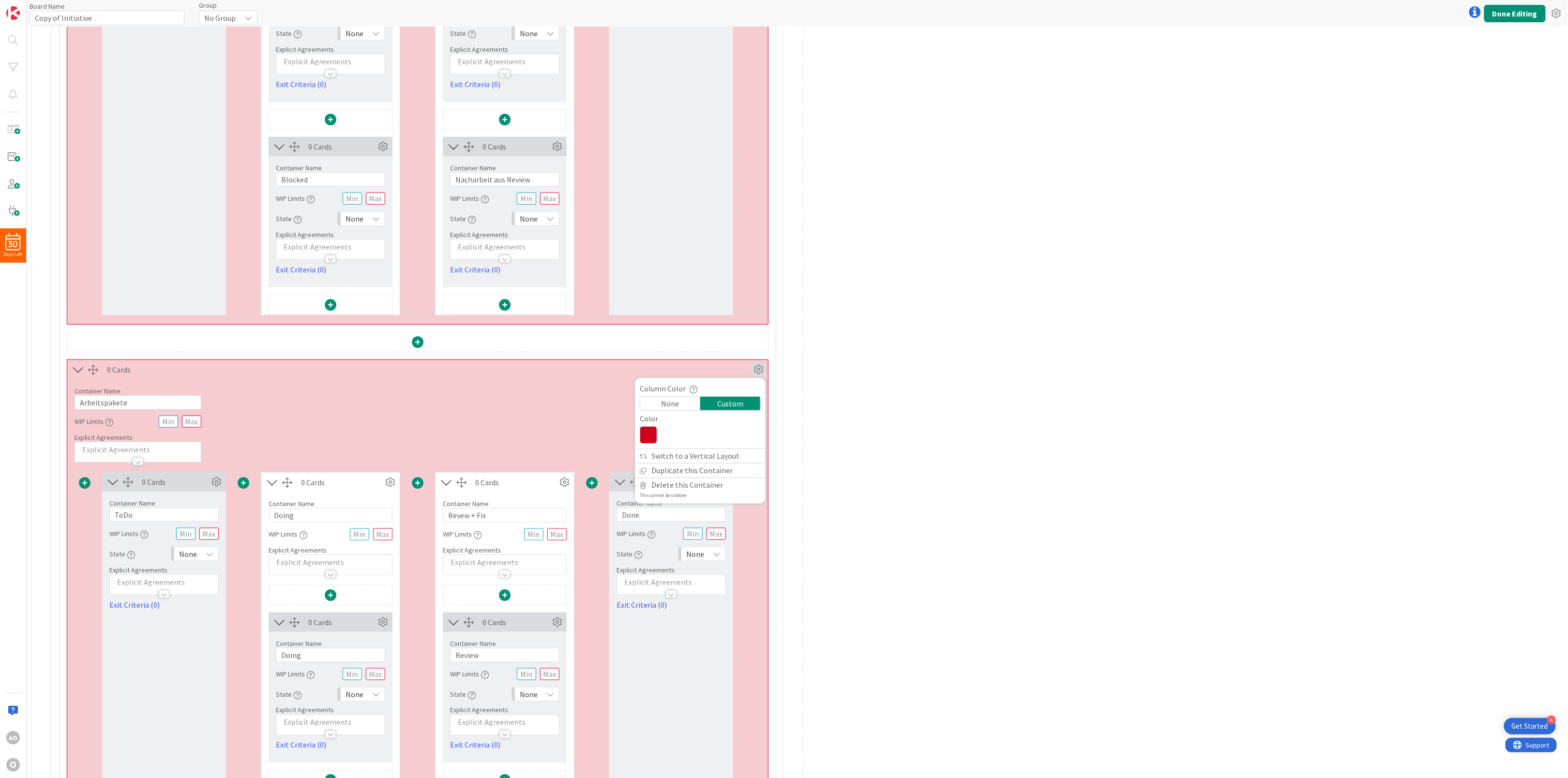
click at [646, 438] on icon at bounding box center [648, 435] width 17 height 17
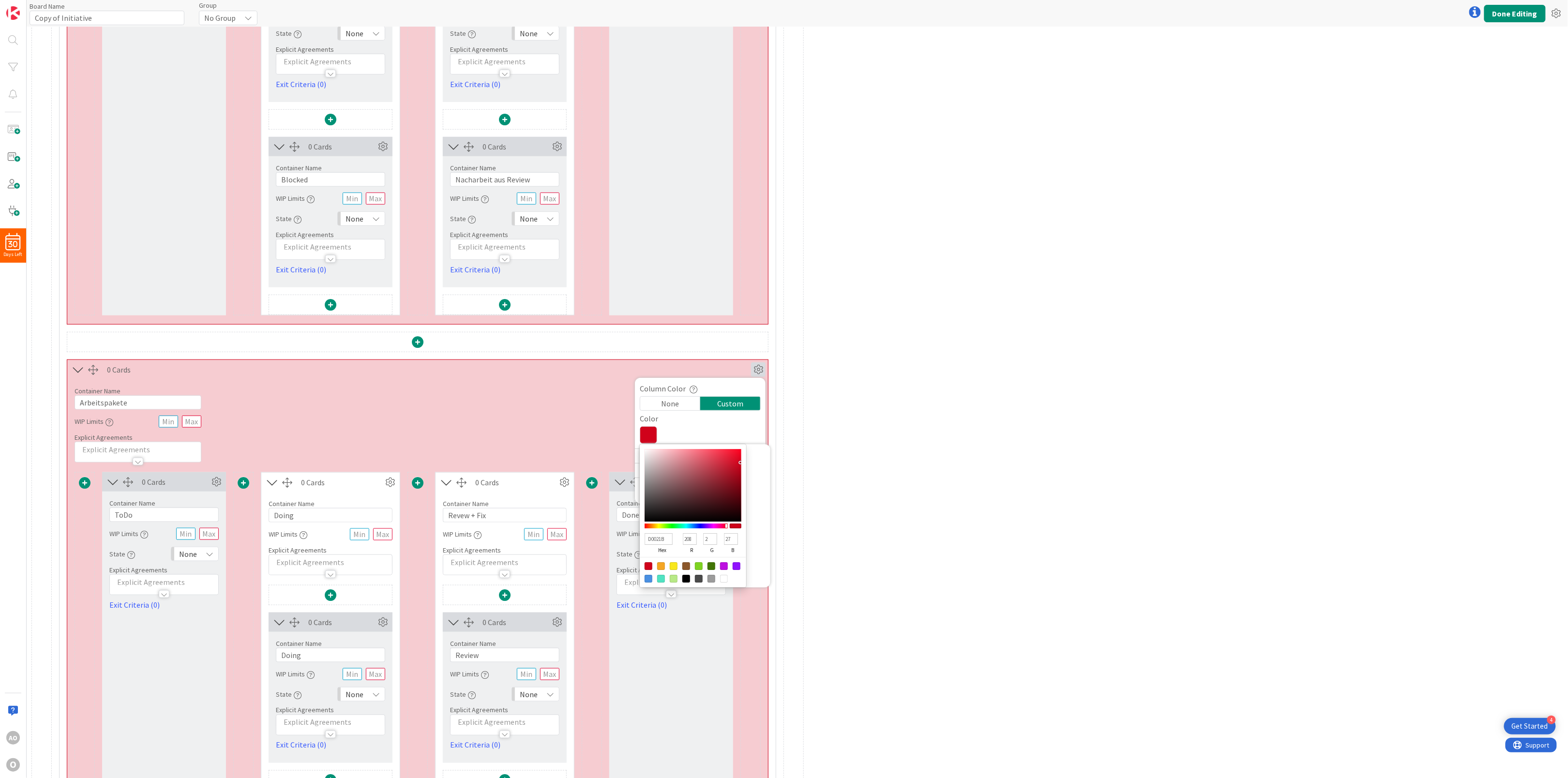
click at [652, 583] on div at bounding box center [648, 578] width 8 height 8
type input "4A90E2"
type input "74"
type input "144"
type input "226"
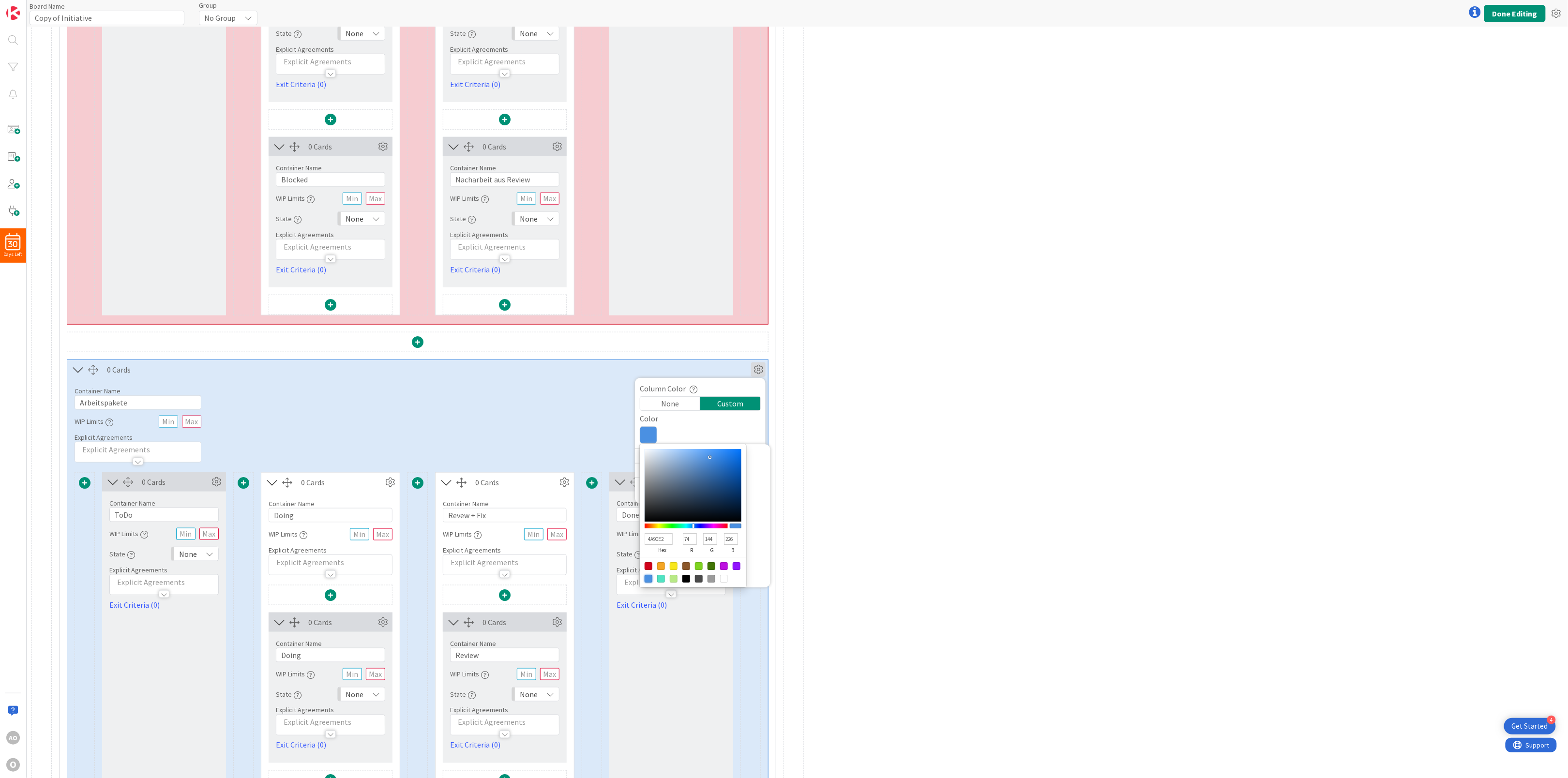
click at [1008, 461] on div "0 Cards Column Color None Custom Switch to a Horizontal Layout Duplicate this C…" at bounding box center [797, 285] width 1542 height 1465
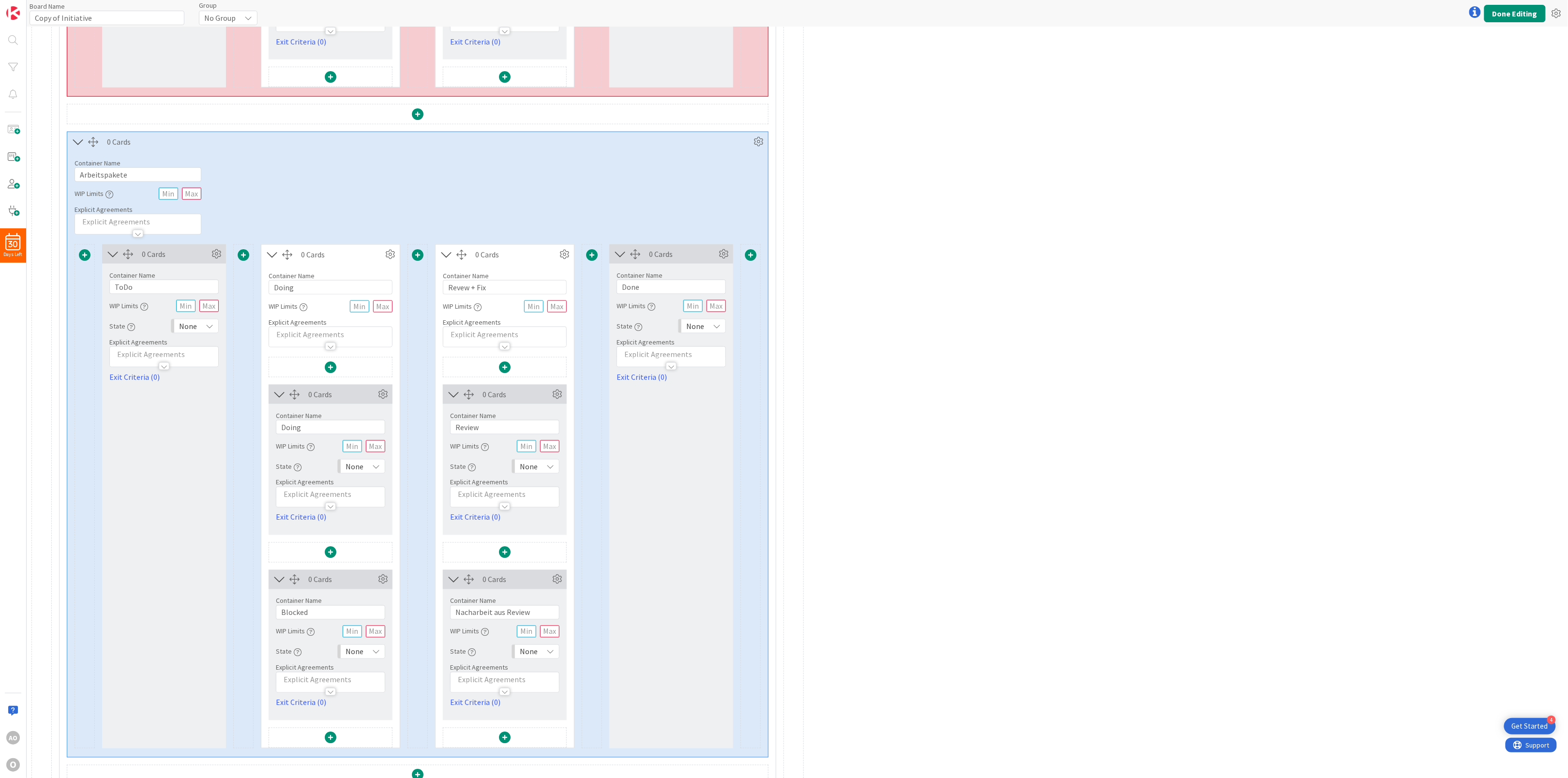
scroll to position [703, 0]
click at [759, 143] on icon at bounding box center [758, 140] width 14 height 14
click at [729, 248] on link "Duplicate this Container" at bounding box center [700, 241] width 131 height 14
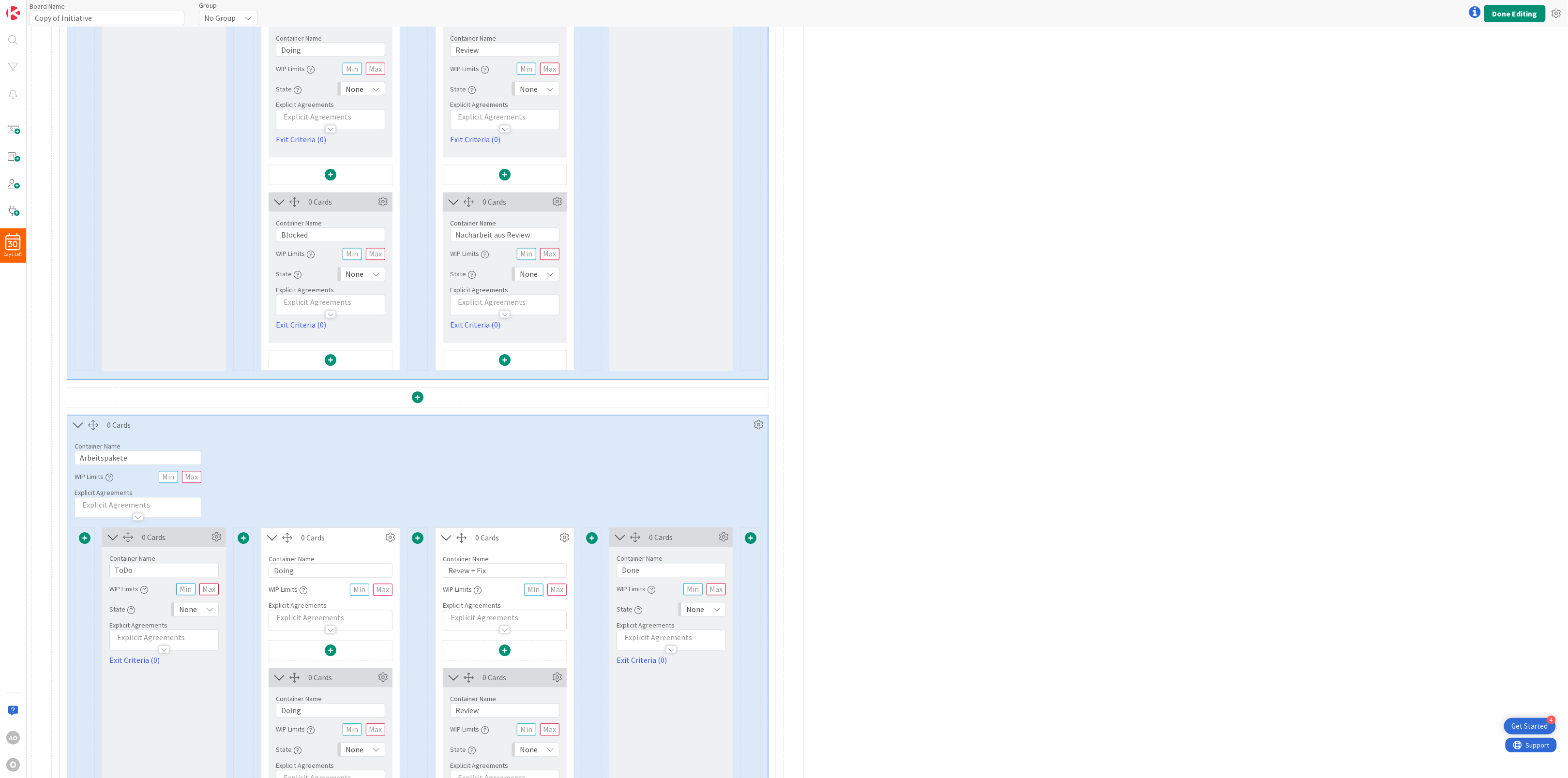
scroll to position [1088, 0]
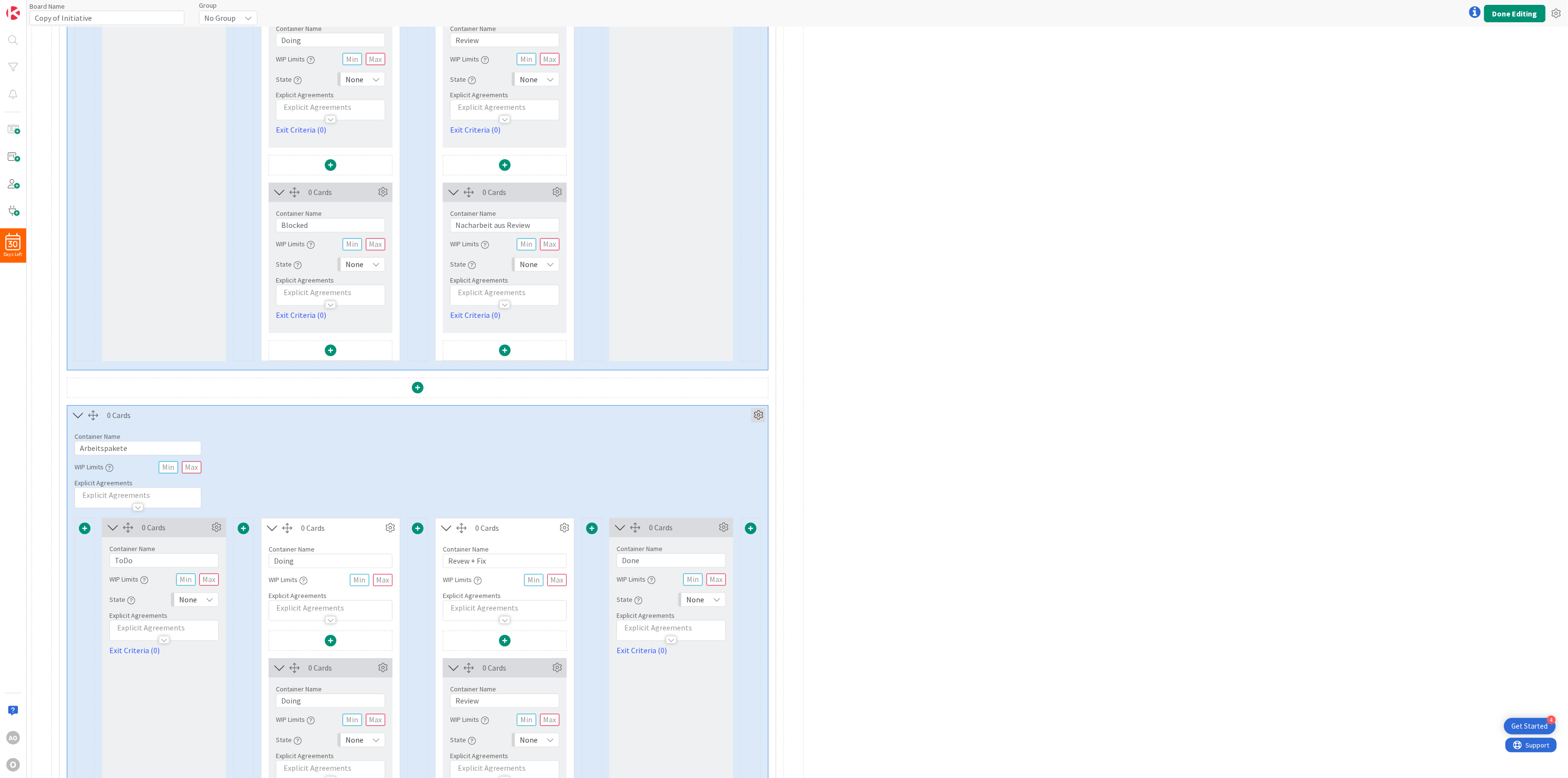
click at [756, 423] on icon at bounding box center [758, 415] width 14 height 14
click at [712, 524] on link "Duplicate this Container" at bounding box center [700, 516] width 131 height 14
click at [1520, 17] on button "Done Editing" at bounding box center [1514, 13] width 61 height 17
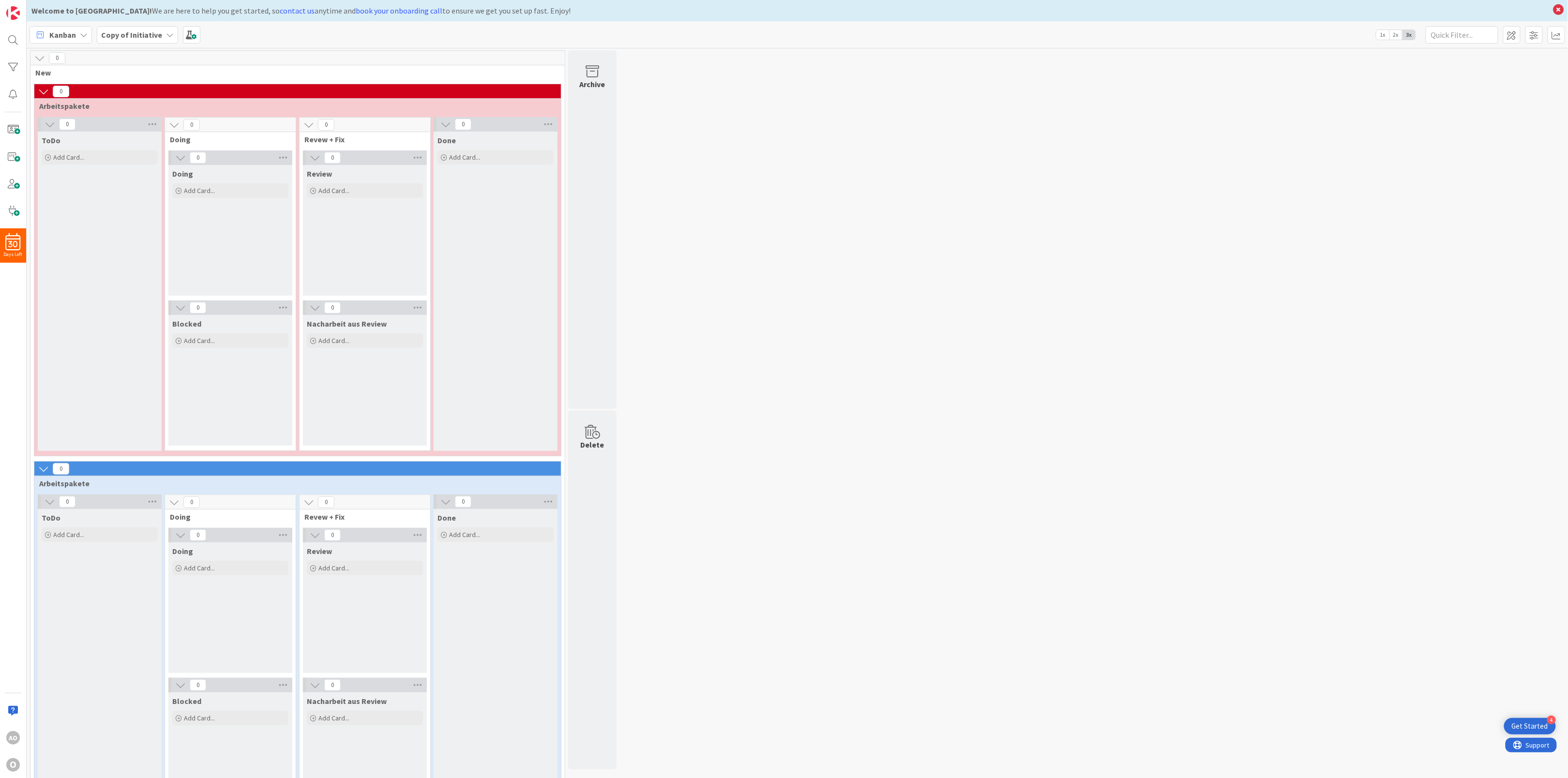
click at [1511, 32] on span at bounding box center [1511, 35] width 17 height 17
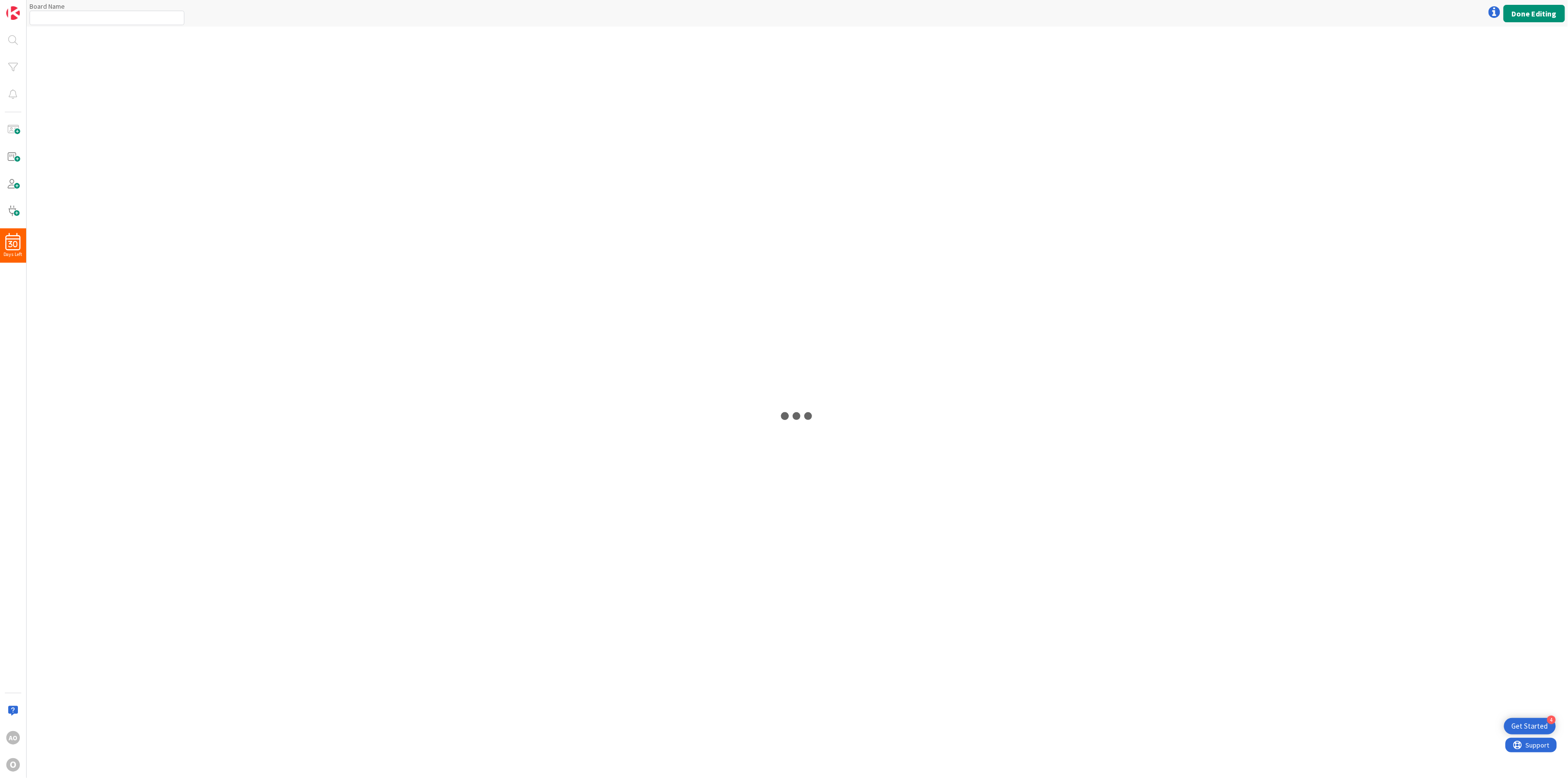
type input "Copy of Initiative"
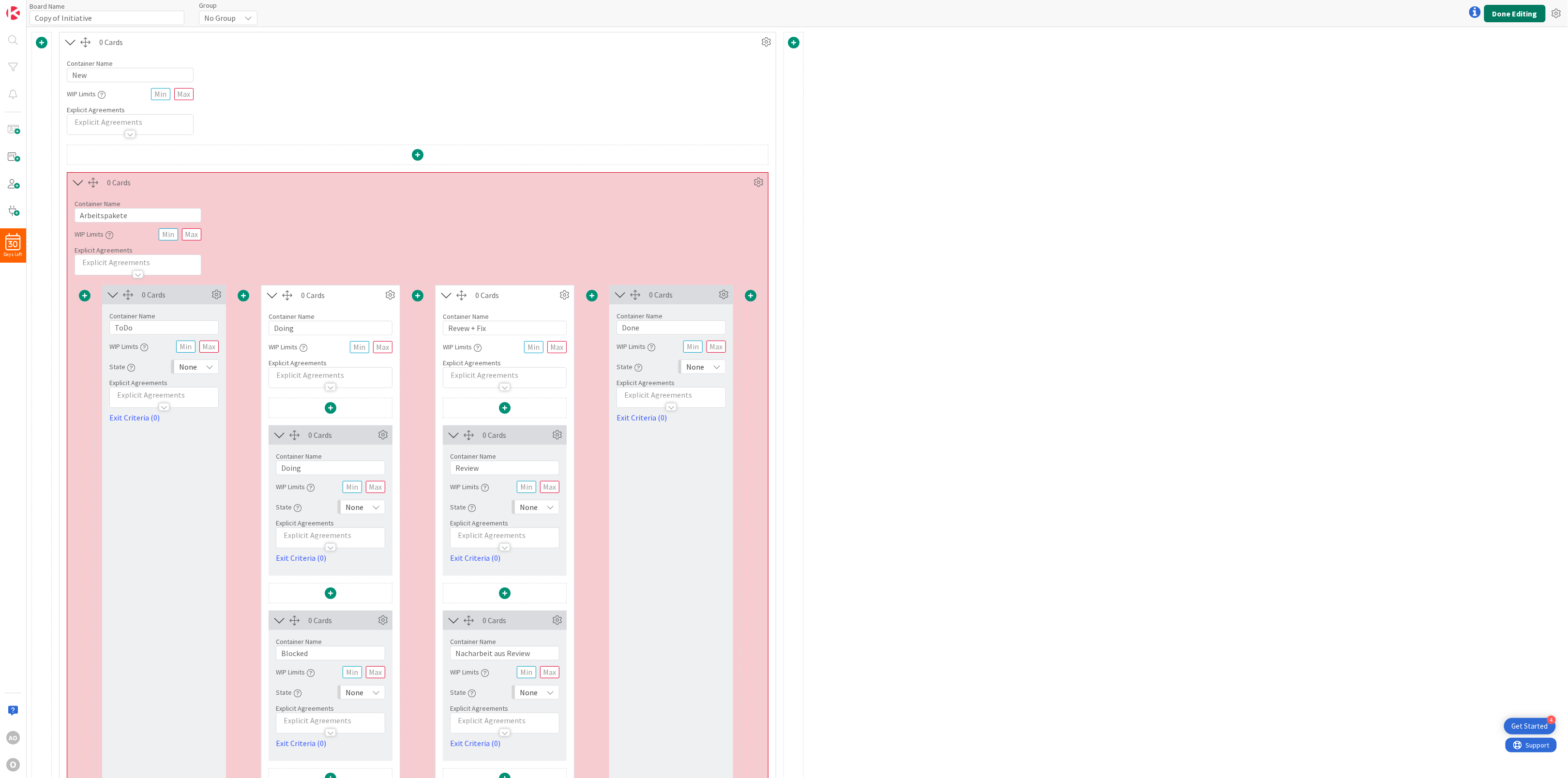
click at [1521, 14] on button "Done Editing" at bounding box center [1514, 13] width 61 height 17
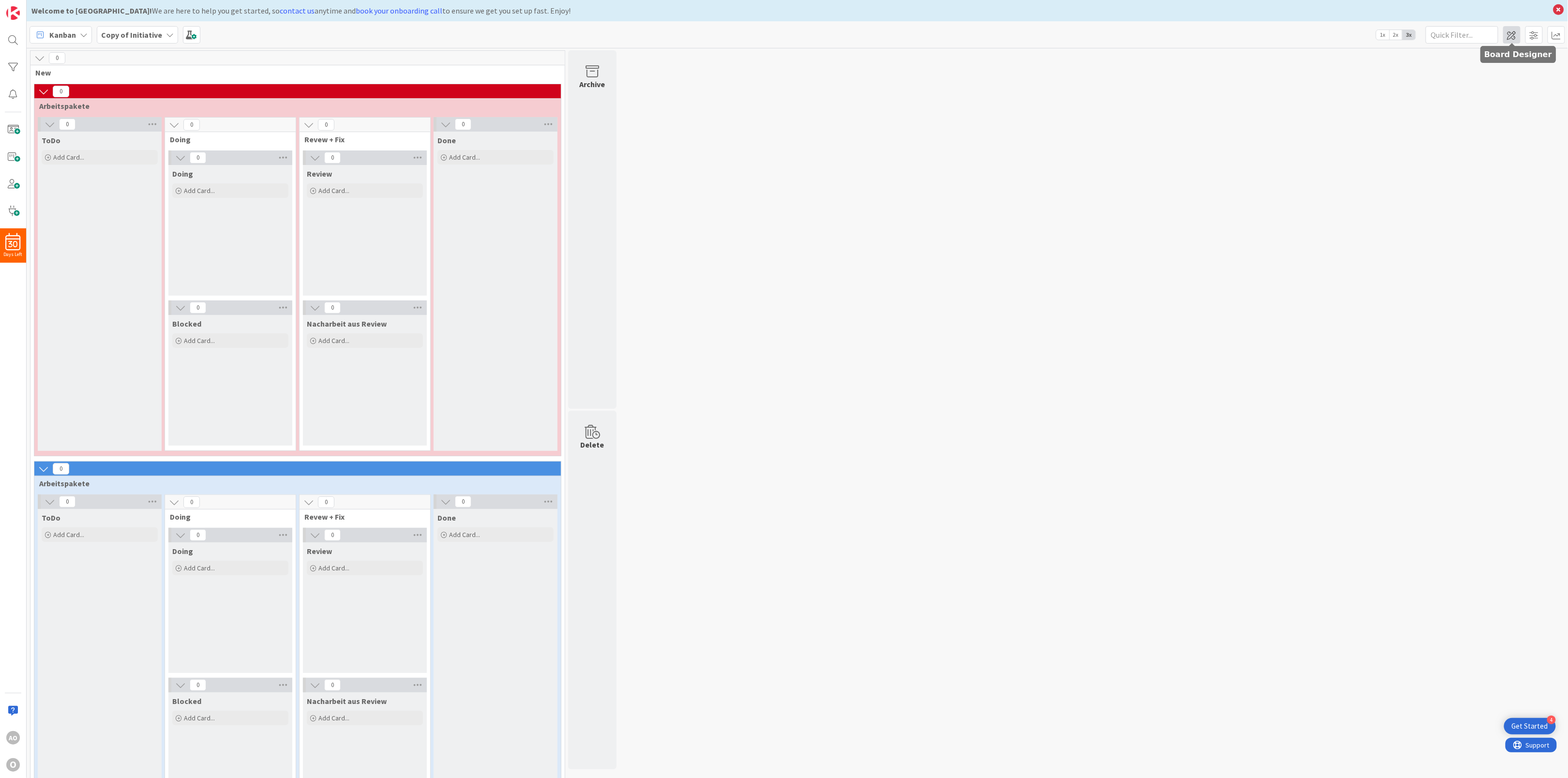
click at [1514, 40] on span at bounding box center [1511, 35] width 17 height 17
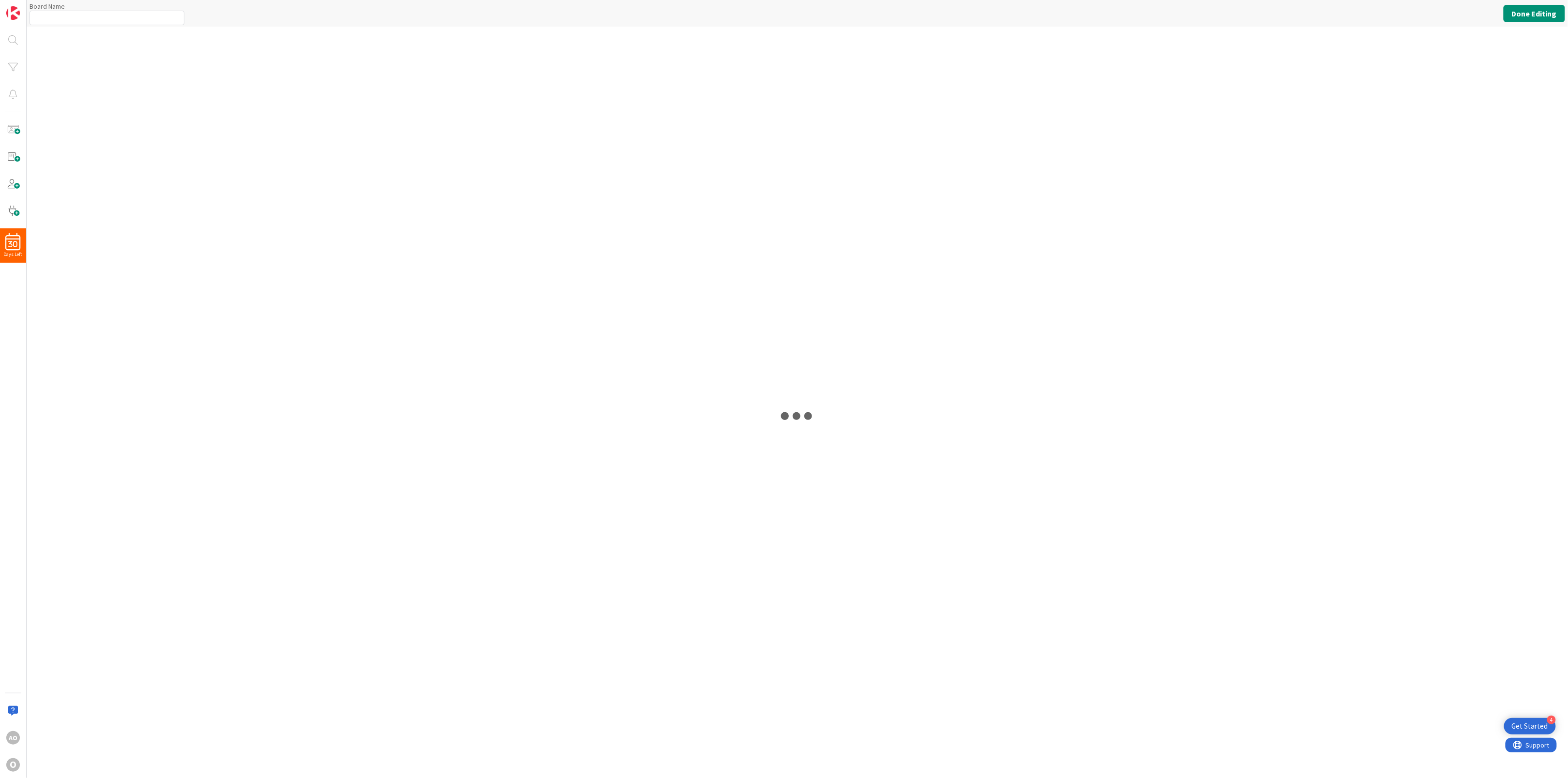
type input "Copy of Initiative"
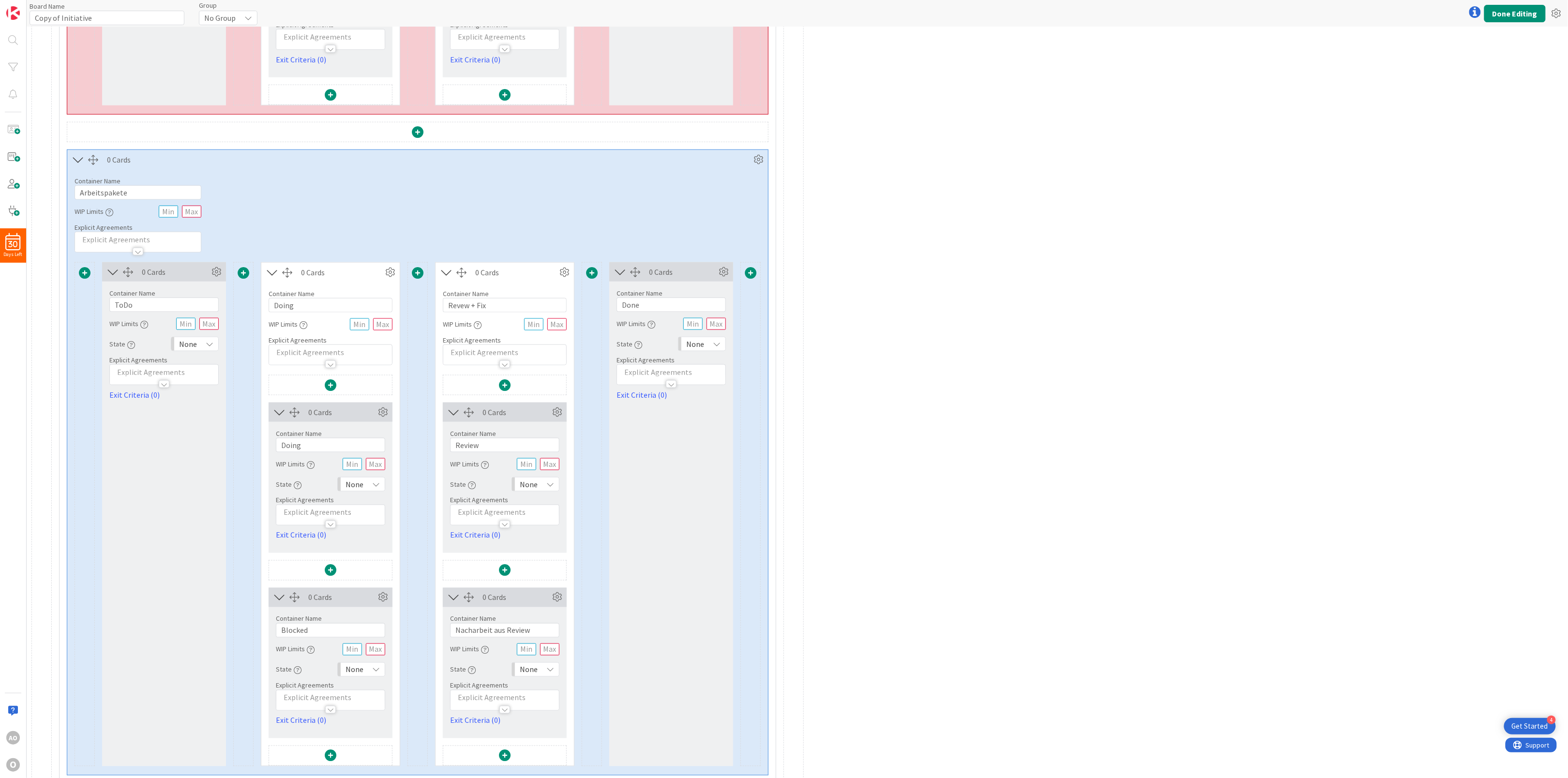
scroll to position [680, 0]
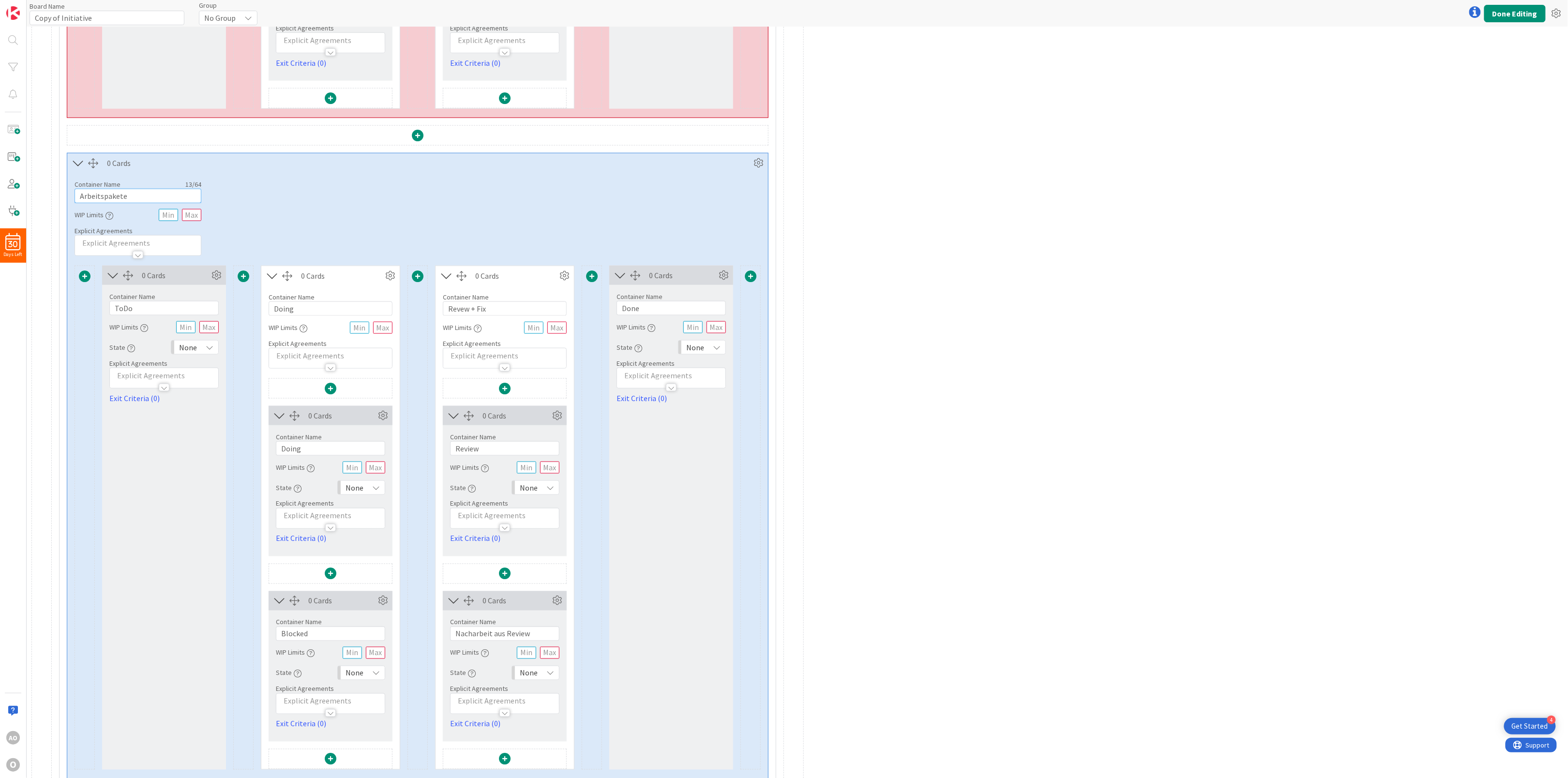
drag, startPoint x: 174, startPoint y: 197, endPoint x: 69, endPoint y: 200, distance: 105.0
click at [69, 200] on div "Container Name 13 / 64 Arbeitspakete WIP Limits Explicit Agreements" at bounding box center [417, 214] width 701 height 83
drag, startPoint x: 143, startPoint y: 203, endPoint x: 37, endPoint y: 204, distance: 106.0
click at [37, 204] on div "0 Cards Container Name 3 / 64 New WIP Limits Explicit Agreements 0 Cards Contai…" at bounding box center [417, 740] width 772 height 2776
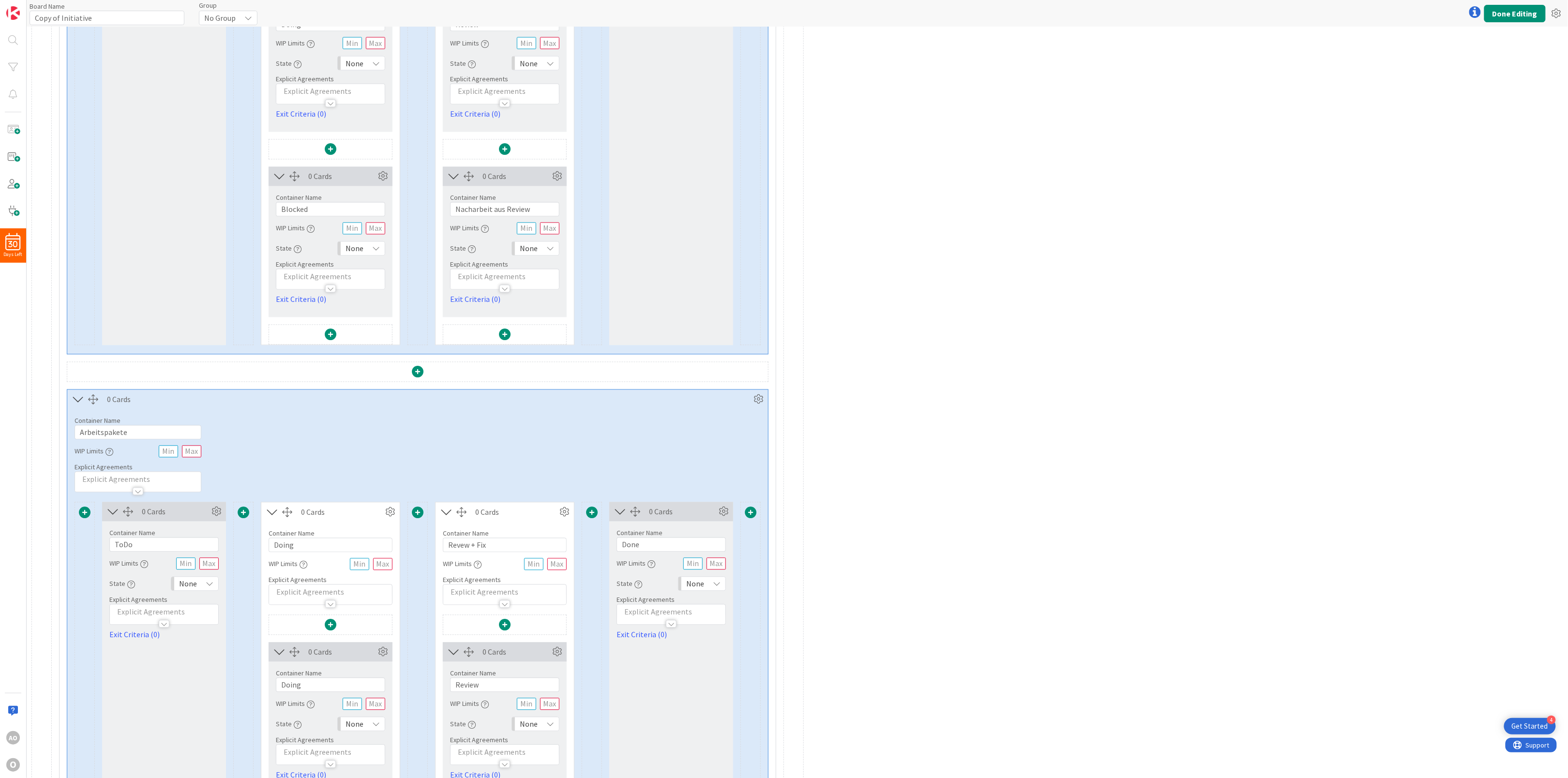
scroll to position [1179, 0]
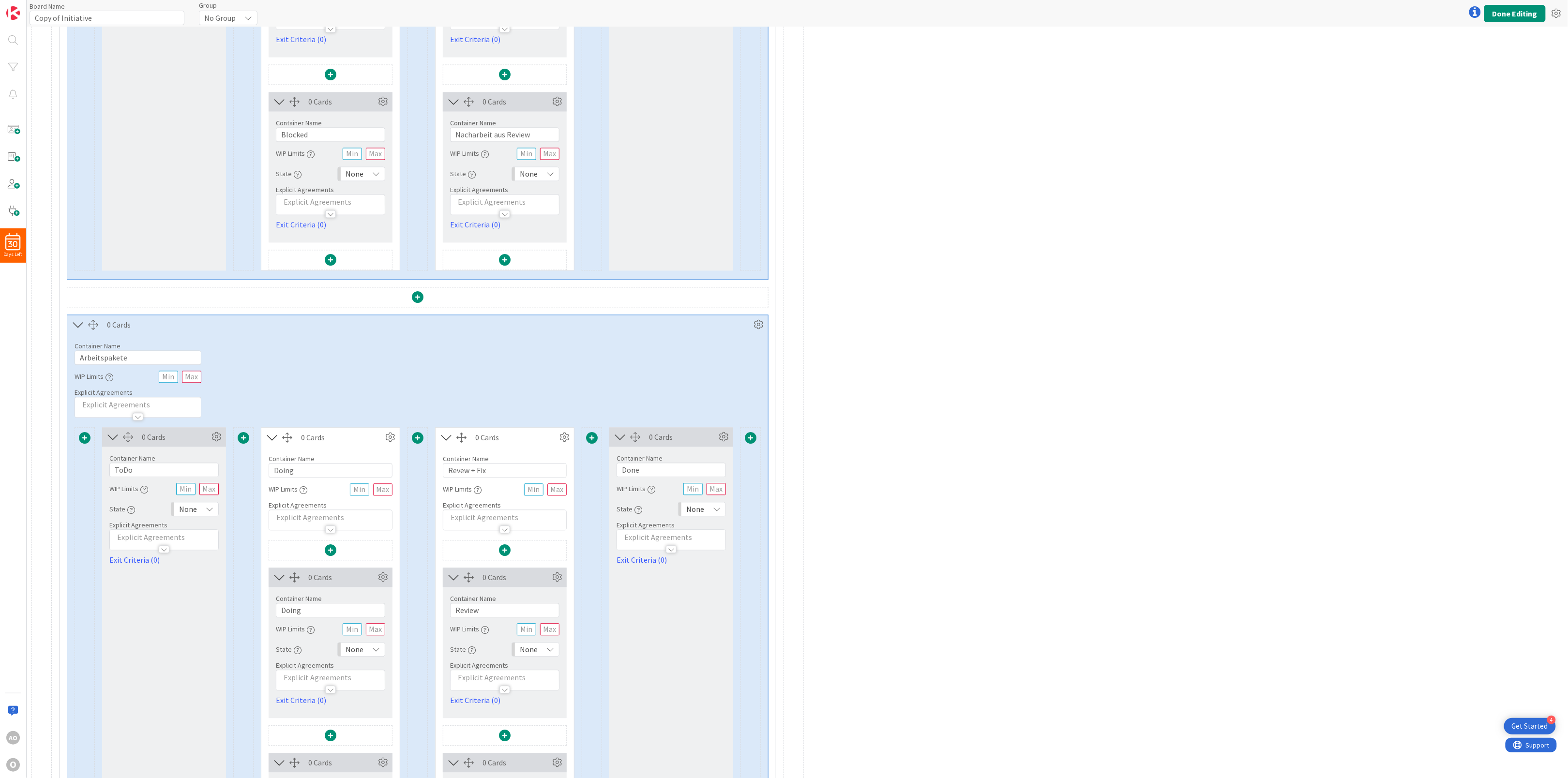
type input "Aufgaben im AP"
drag, startPoint x: 155, startPoint y: 366, endPoint x: 0, endPoint y: 391, distance: 157.0
click at [0, 392] on html "4 Get Started 30 Days Left AO O Board Name 18 / 64 Copy of Initiative Group No …" at bounding box center [784, 389] width 1568 height 778
paste input "ufgaben im AP"
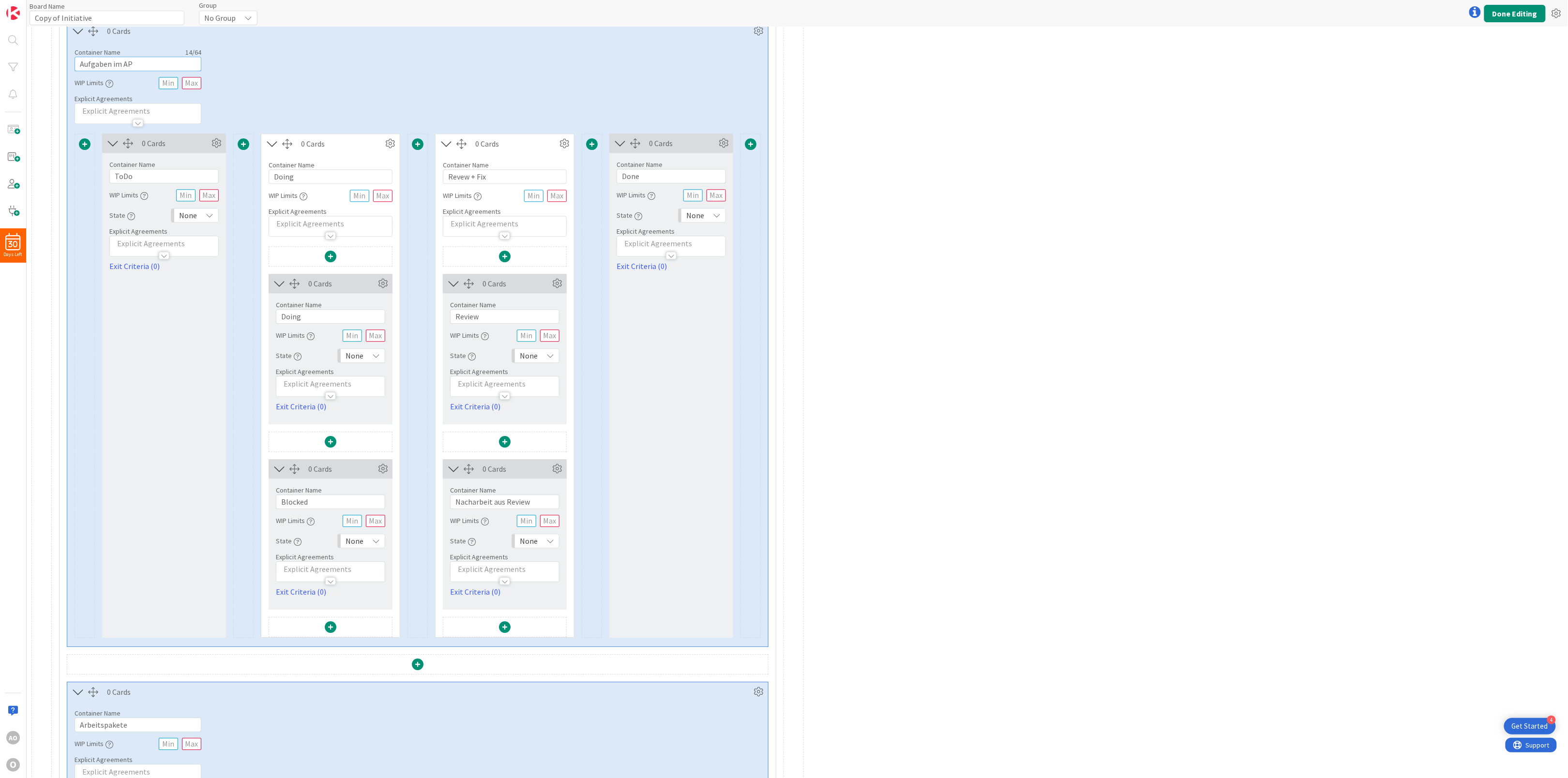
scroll to position [1639, 0]
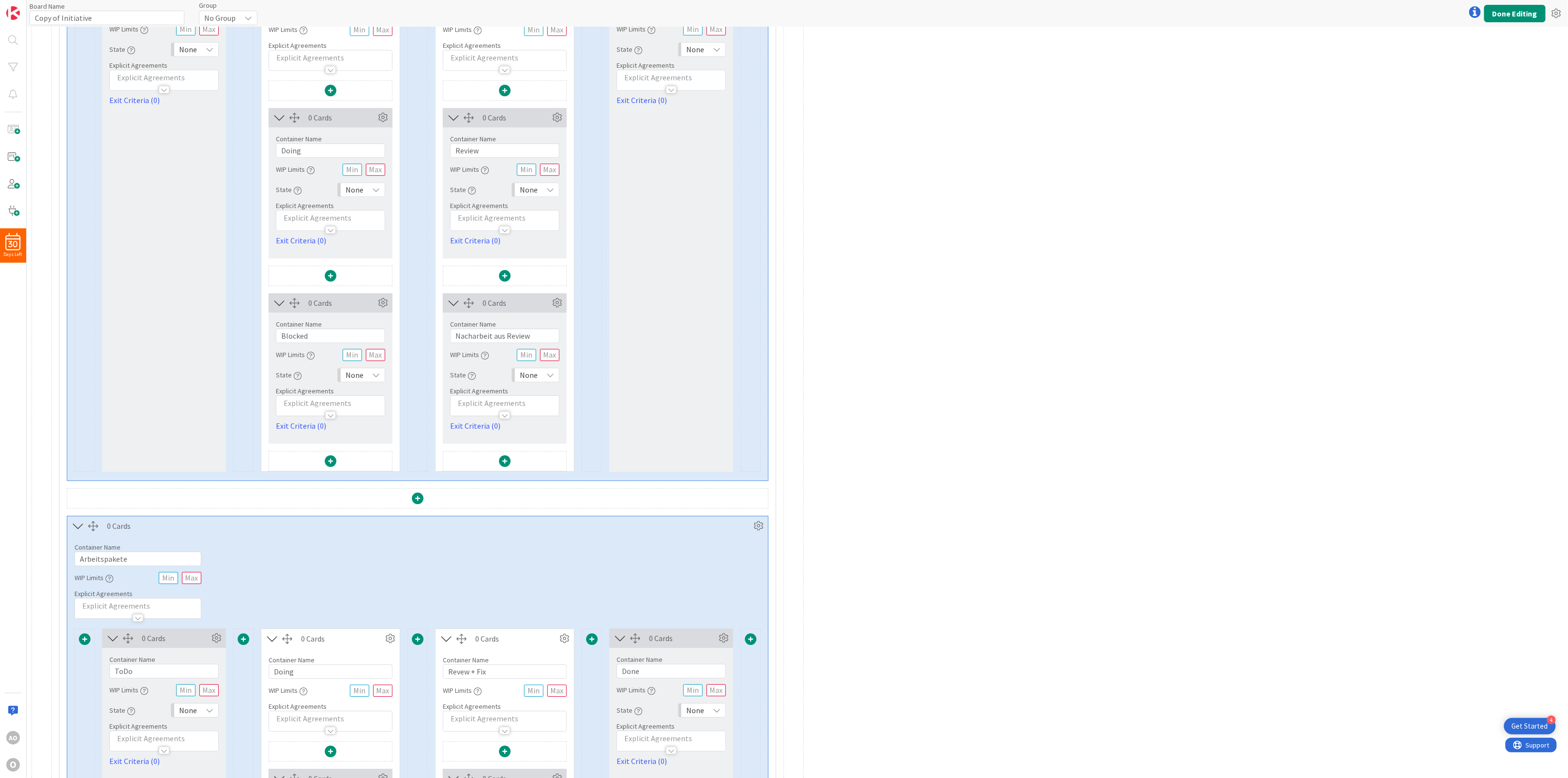
type input "Aufgaben im AP"
drag, startPoint x: 162, startPoint y: 570, endPoint x: 0, endPoint y: 566, distance: 162.0
click at [0, 566] on html "4 Get Started 30 Days Left AO O Board Name 18 / 64 Copy of Initiative Group No …" at bounding box center [784, 389] width 1568 height 778
paste input "ufgaben im AP"
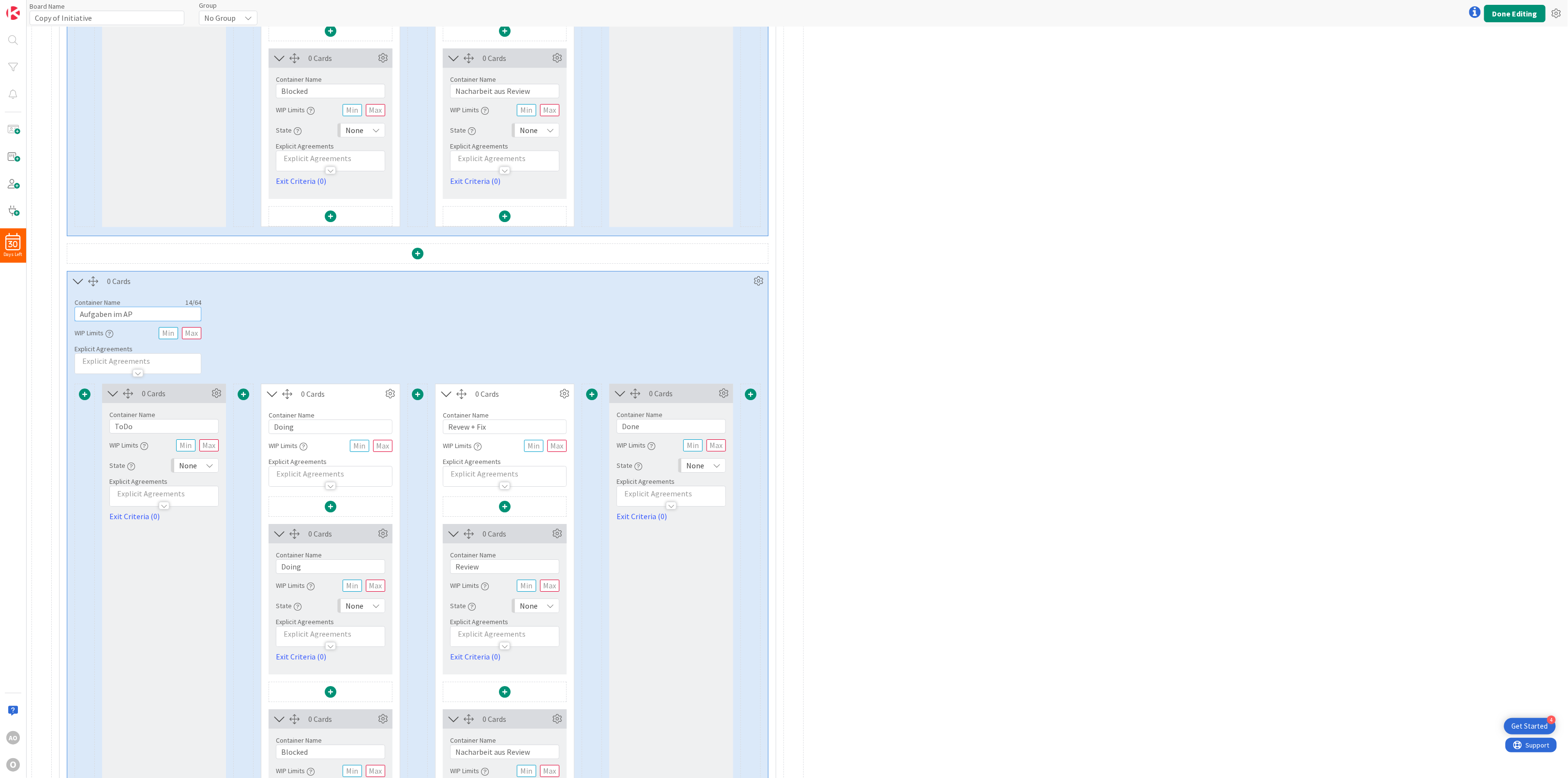
scroll to position [2051, 0]
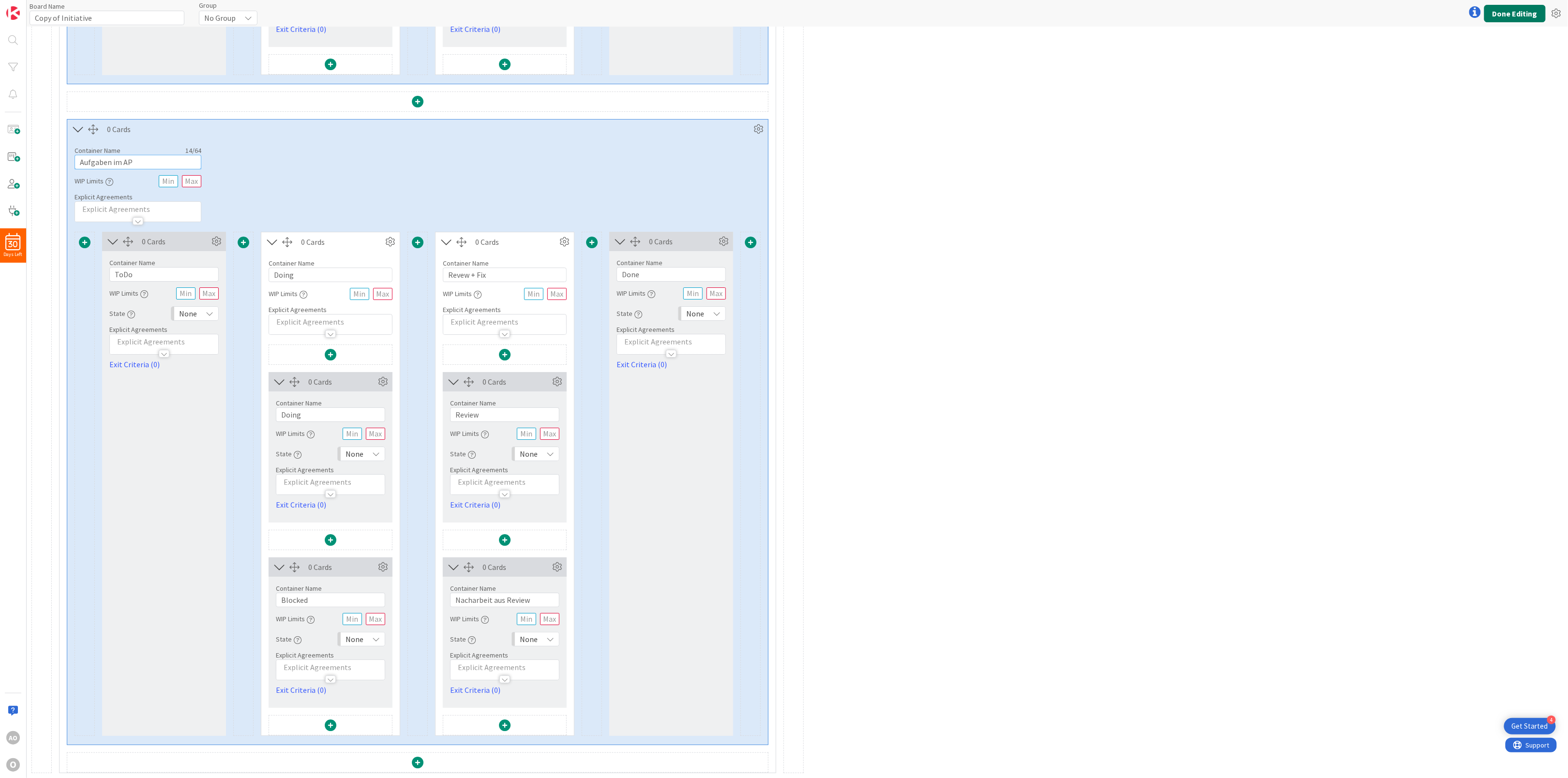
type input "Aufgaben im AP"
click at [1512, 16] on button "Done Editing" at bounding box center [1514, 13] width 61 height 17
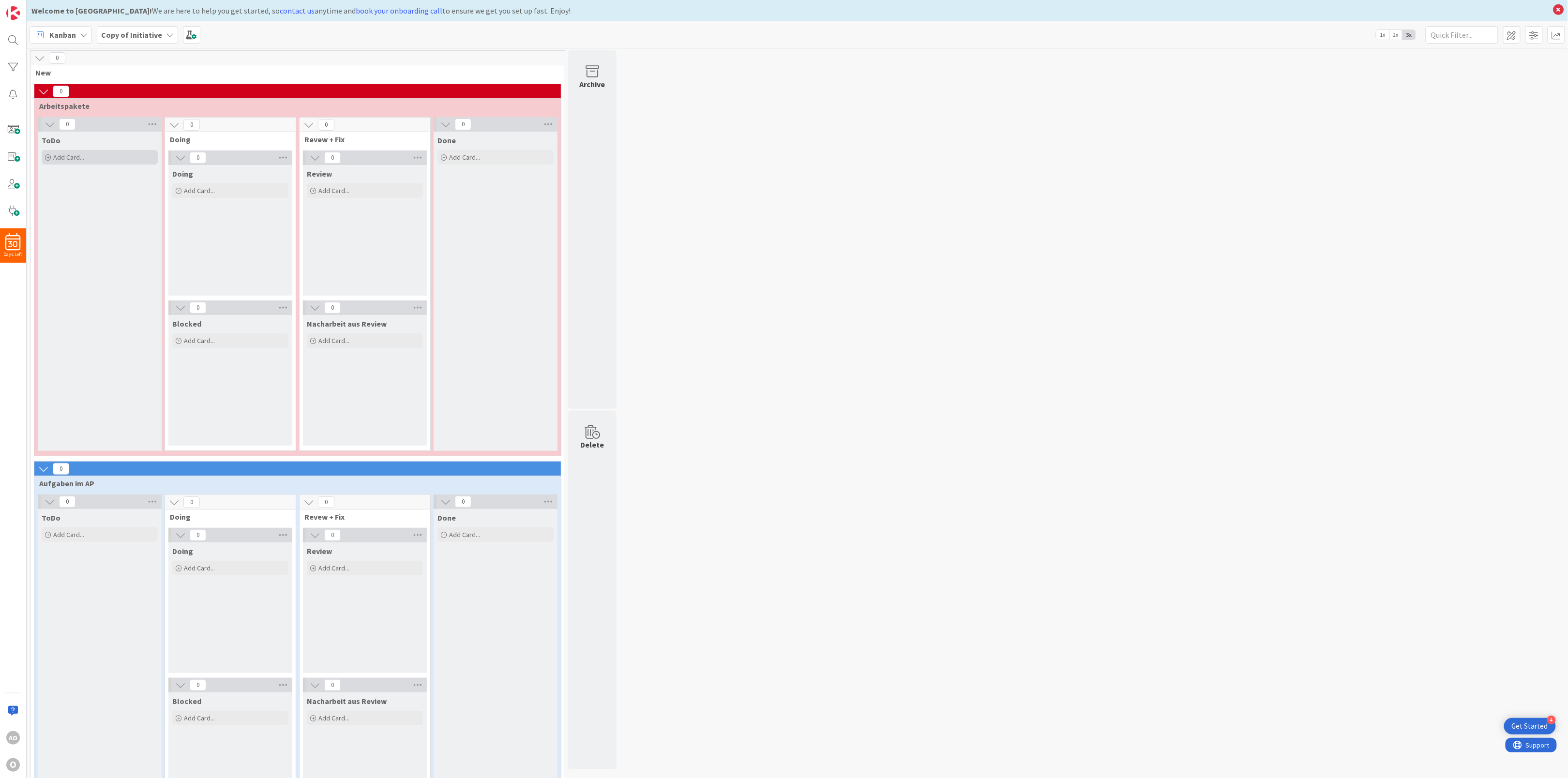
click at [51, 157] on icon at bounding box center [48, 158] width 6 height 6
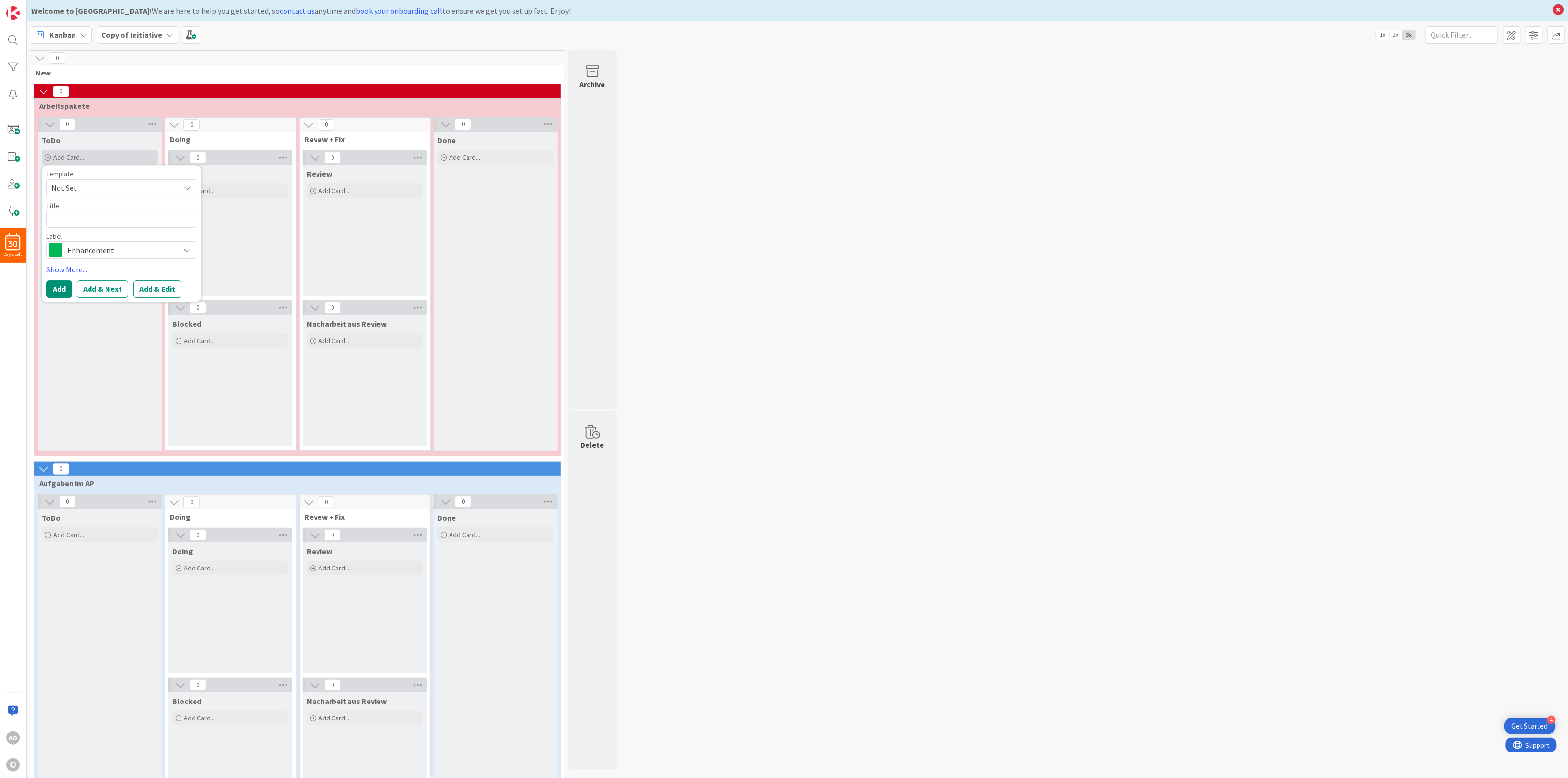
click at [51, 157] on icon at bounding box center [48, 158] width 6 height 6
